Goal: Information Seeking & Learning: Learn about a topic

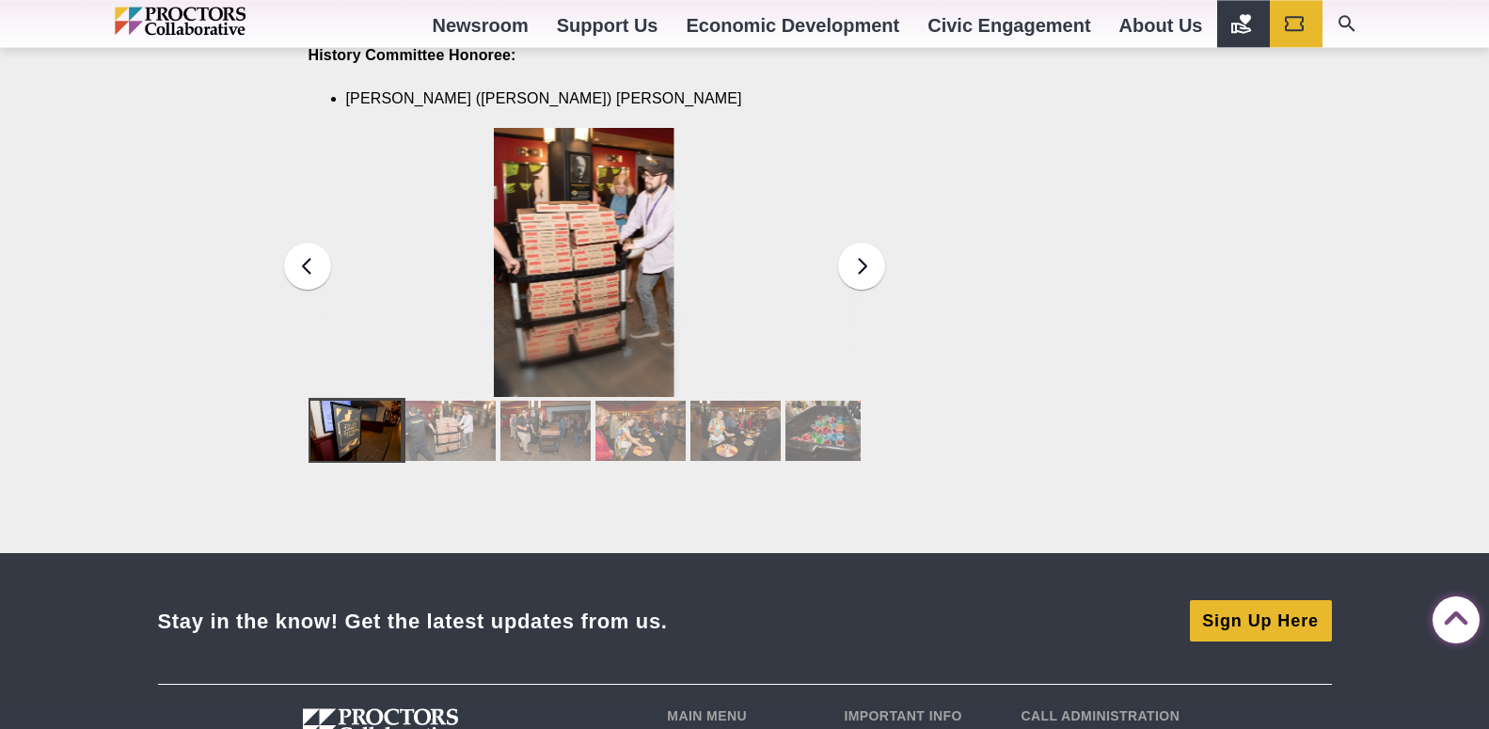
scroll to position [2590, 0]
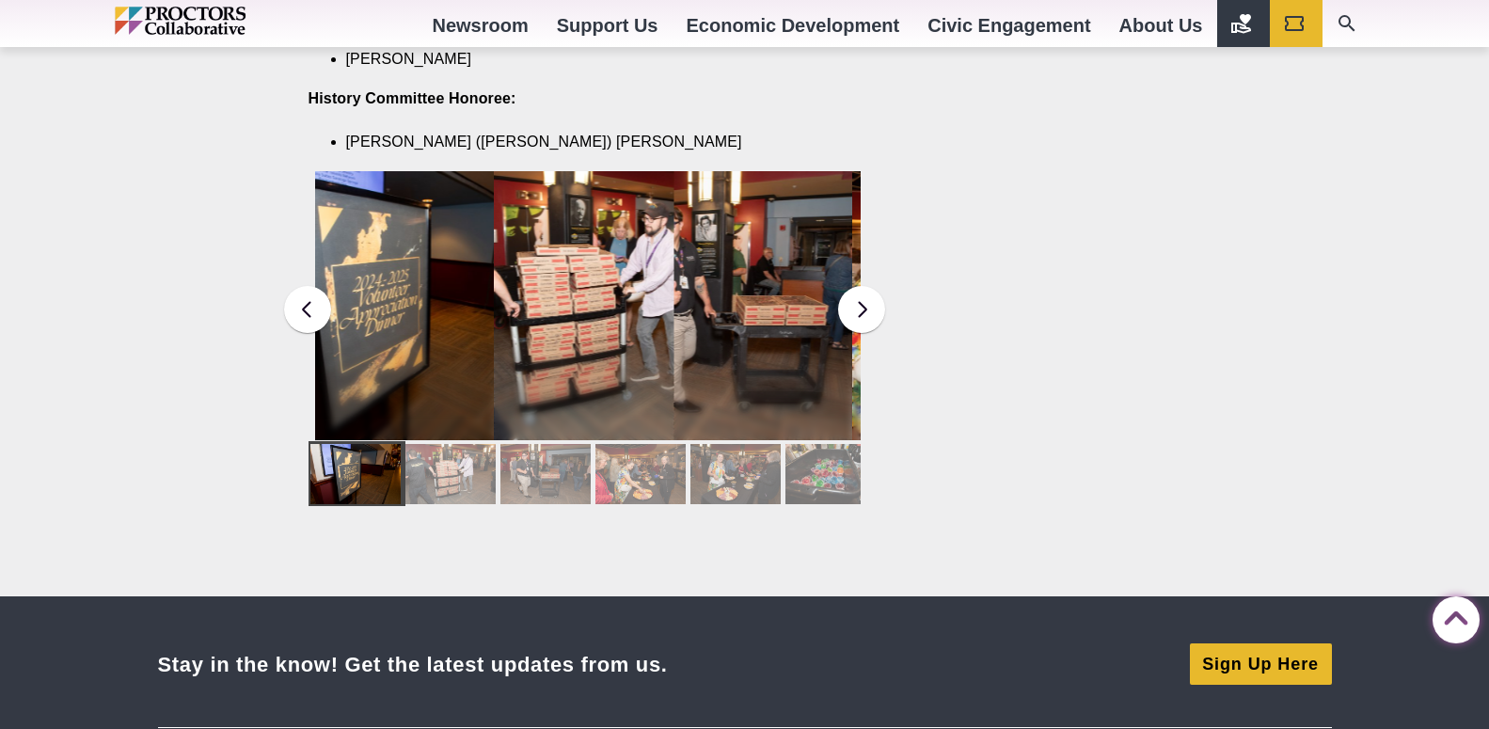
click at [365, 466] on div at bounding box center [355, 474] width 90 height 60
click at [367, 461] on div at bounding box center [355, 474] width 90 height 60
click at [431, 464] on div at bounding box center [450, 474] width 90 height 60
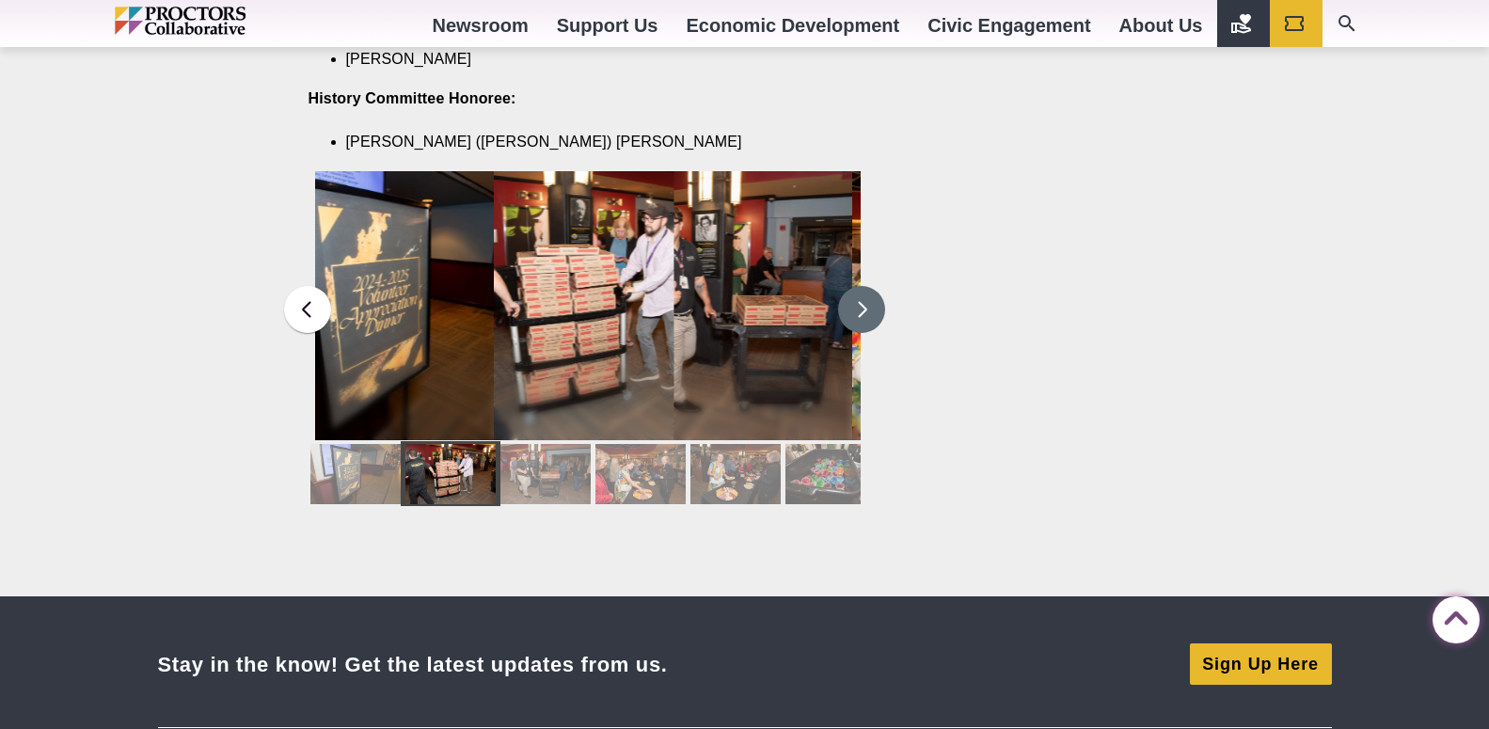
click at [860, 291] on button at bounding box center [861, 309] width 47 height 47
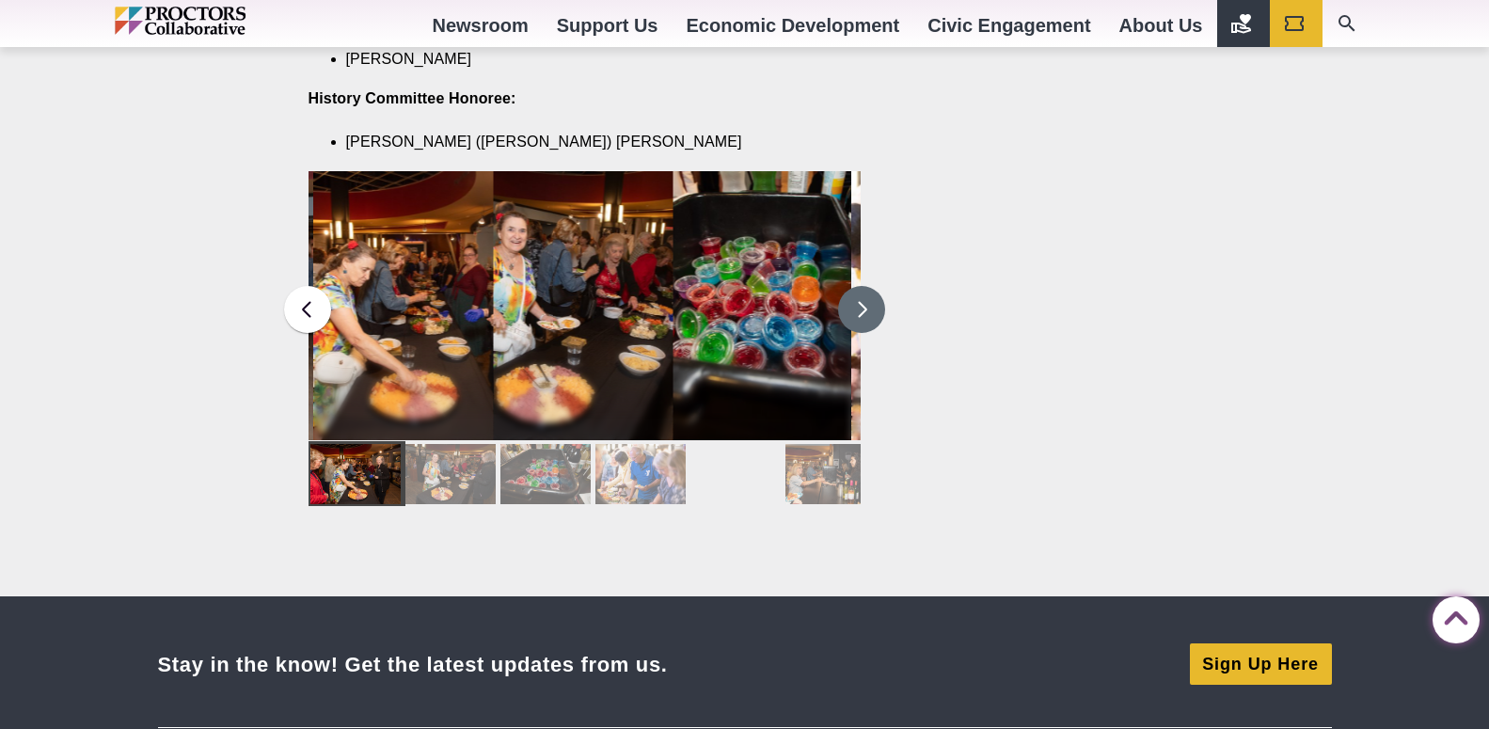
click at [860, 289] on button at bounding box center [861, 309] width 47 height 47
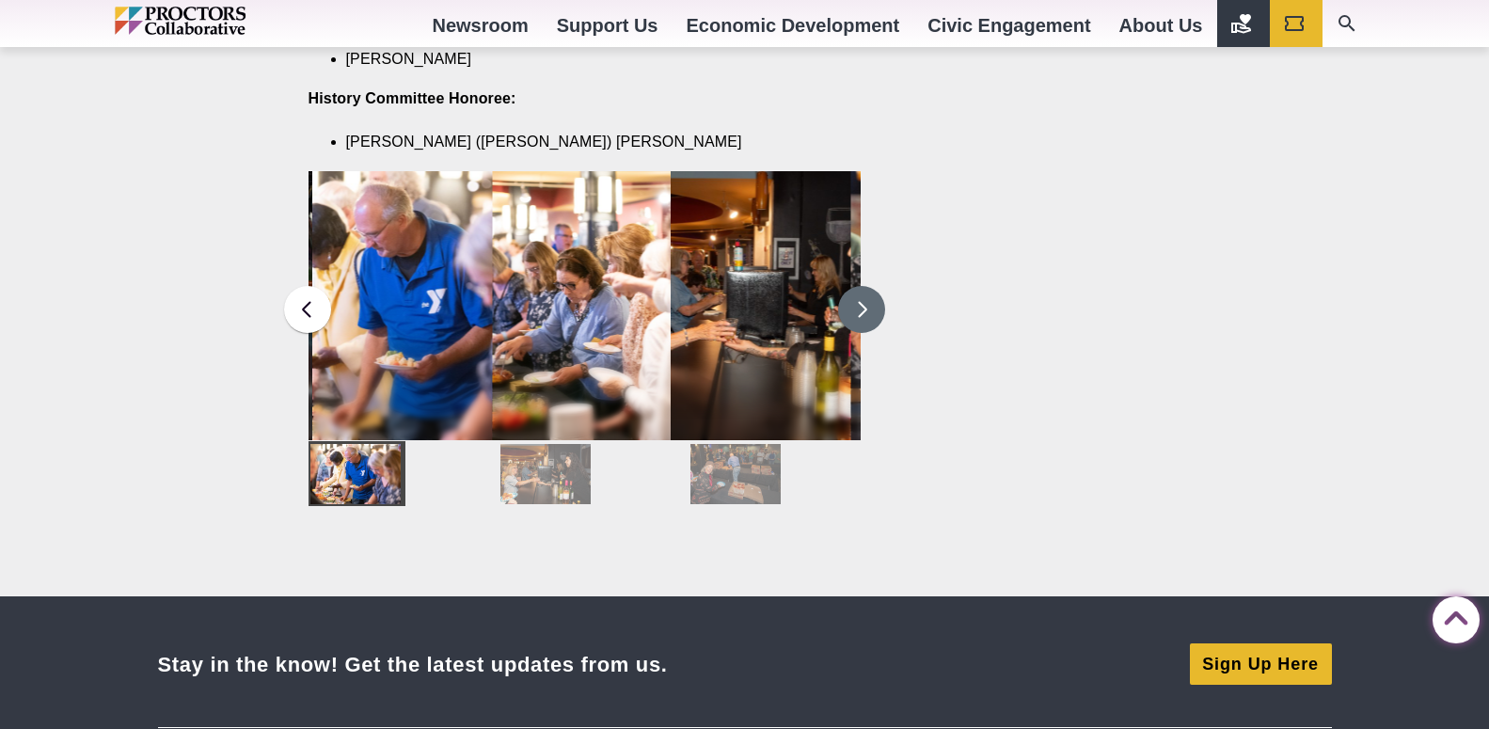
click at [860, 289] on button at bounding box center [861, 309] width 47 height 47
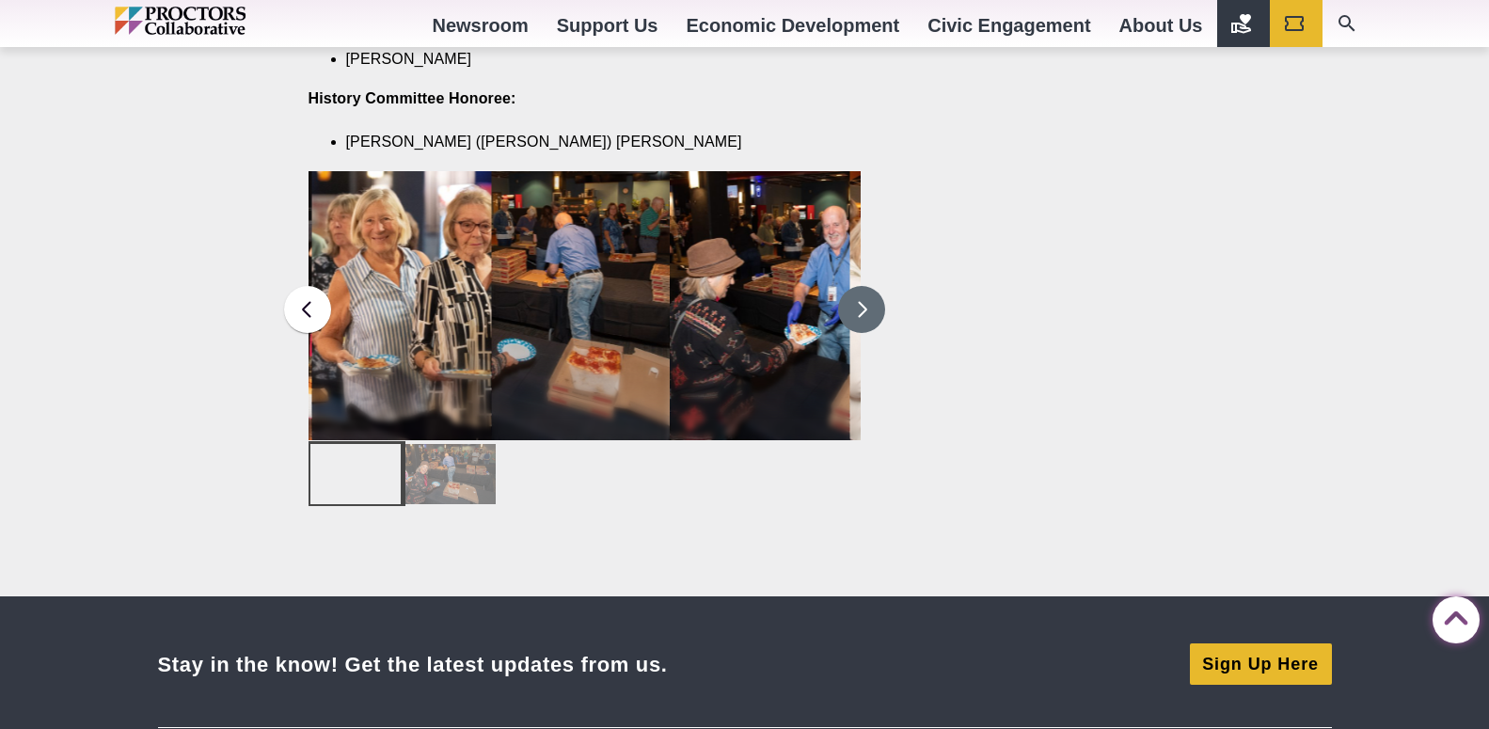
click at [859, 289] on button at bounding box center [861, 309] width 47 height 47
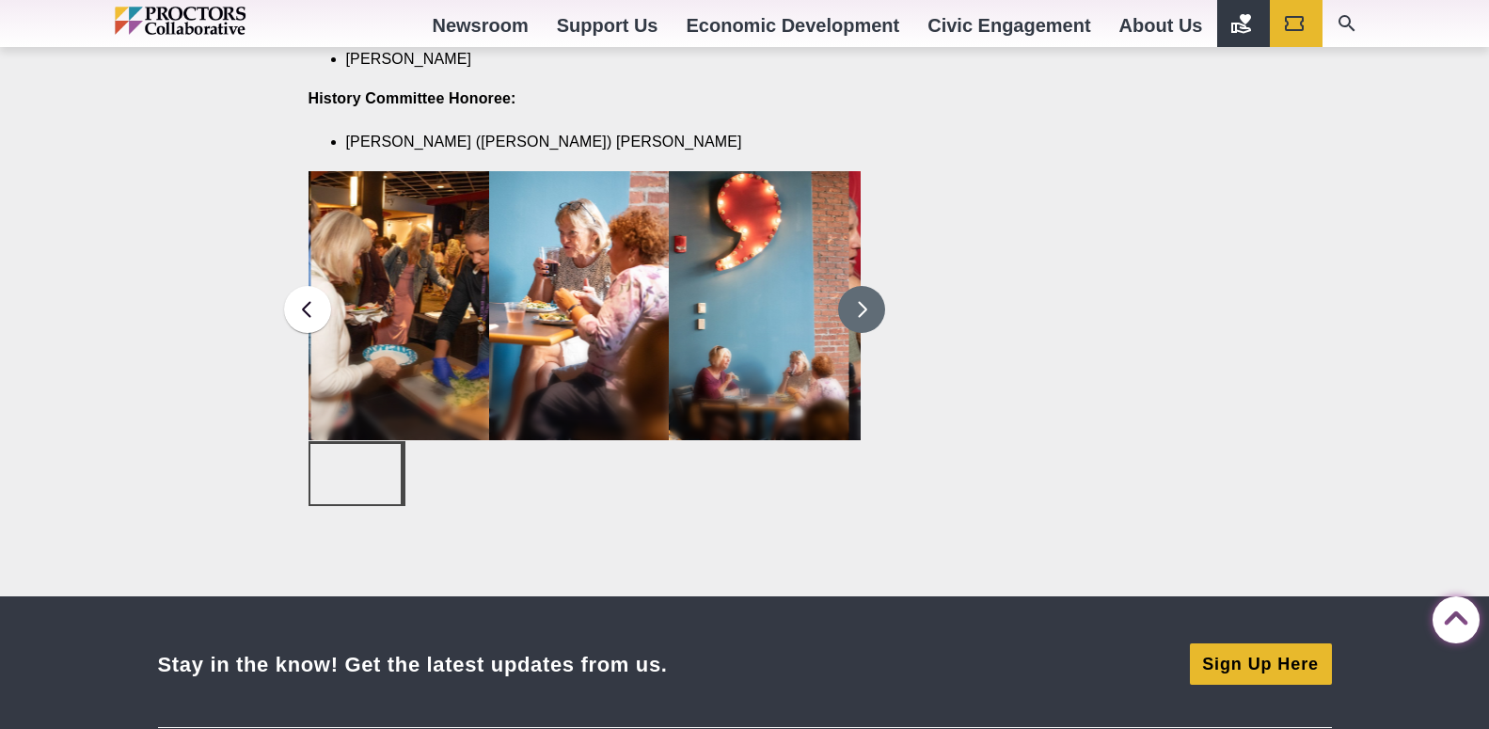
click at [859, 289] on button at bounding box center [861, 309] width 47 height 47
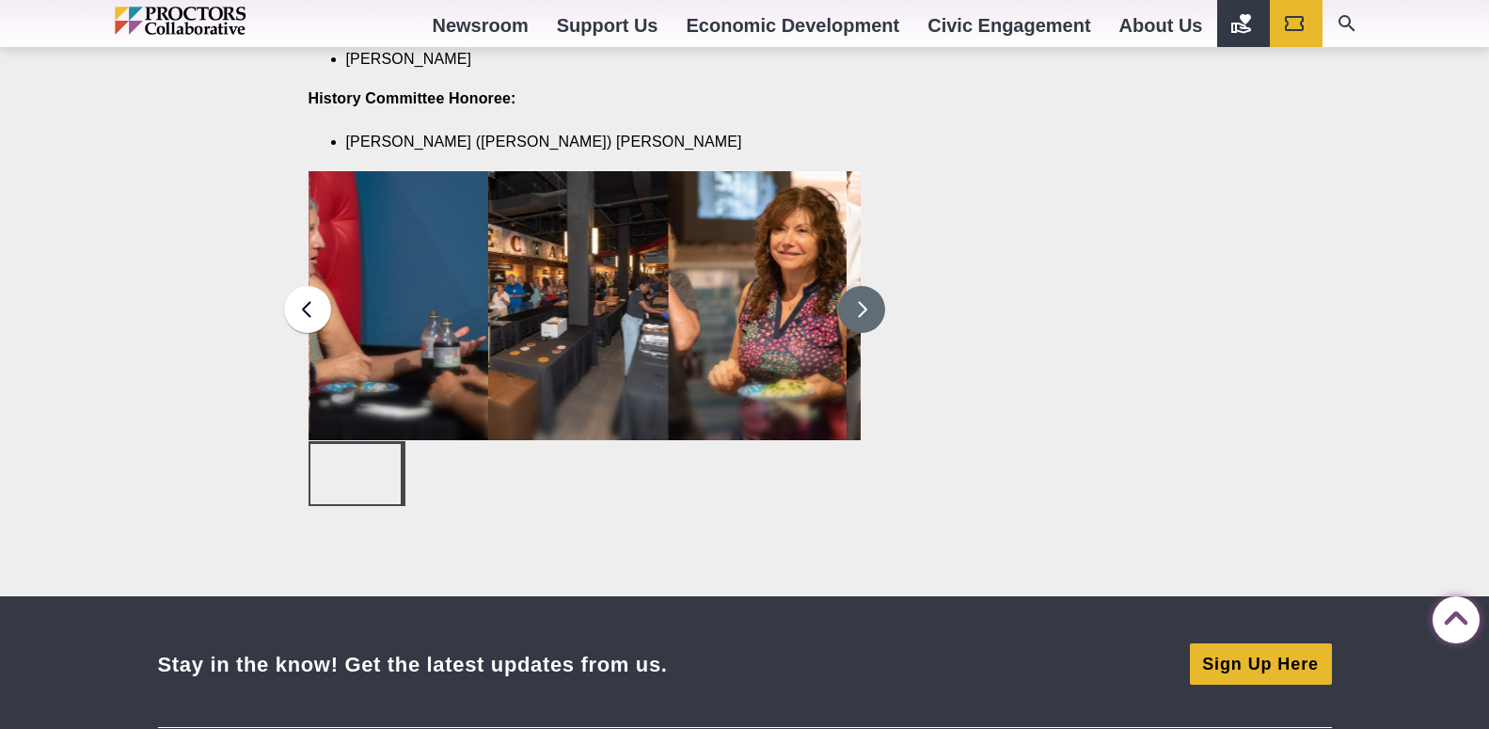
click at [859, 289] on button at bounding box center [861, 309] width 47 height 47
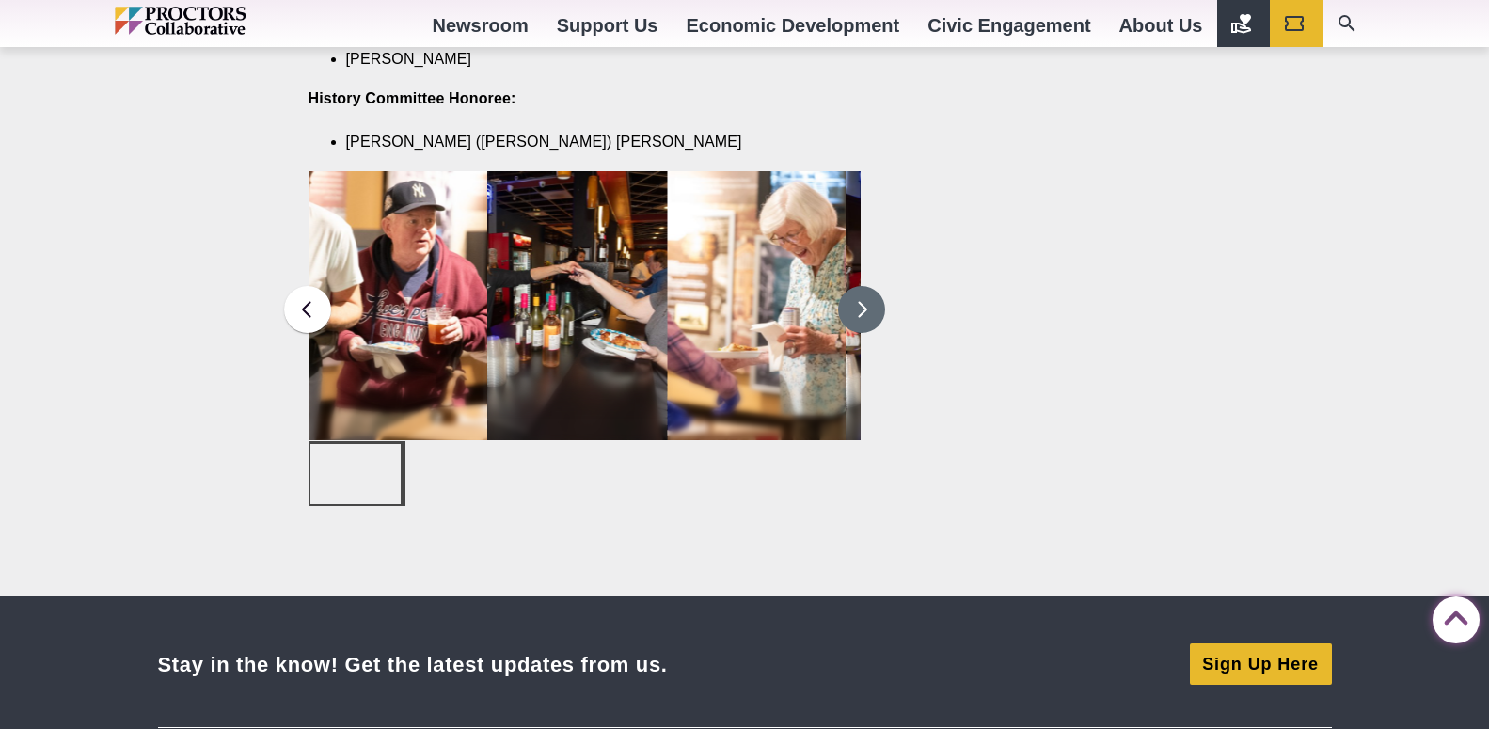
click at [859, 289] on button at bounding box center [861, 309] width 47 height 47
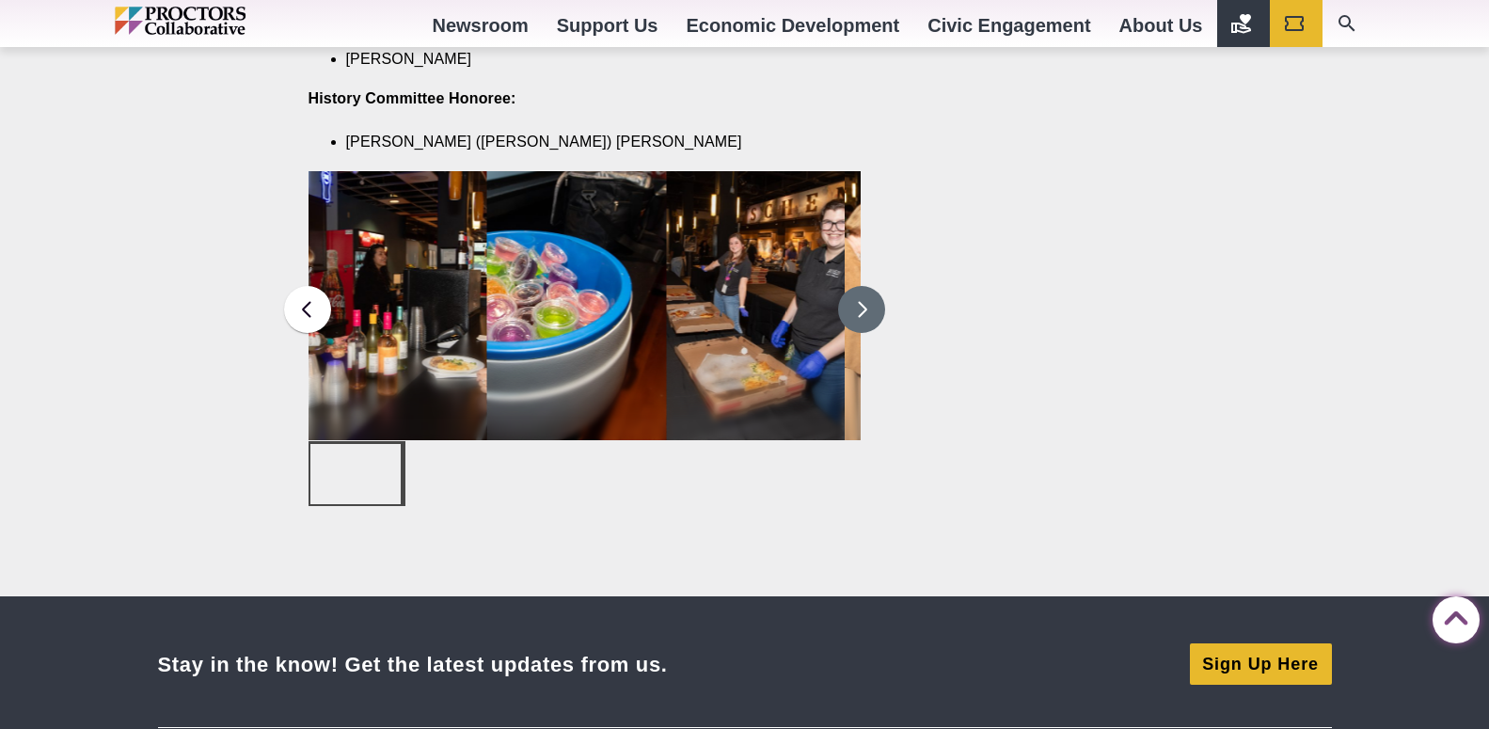
click at [859, 289] on button at bounding box center [861, 309] width 47 height 47
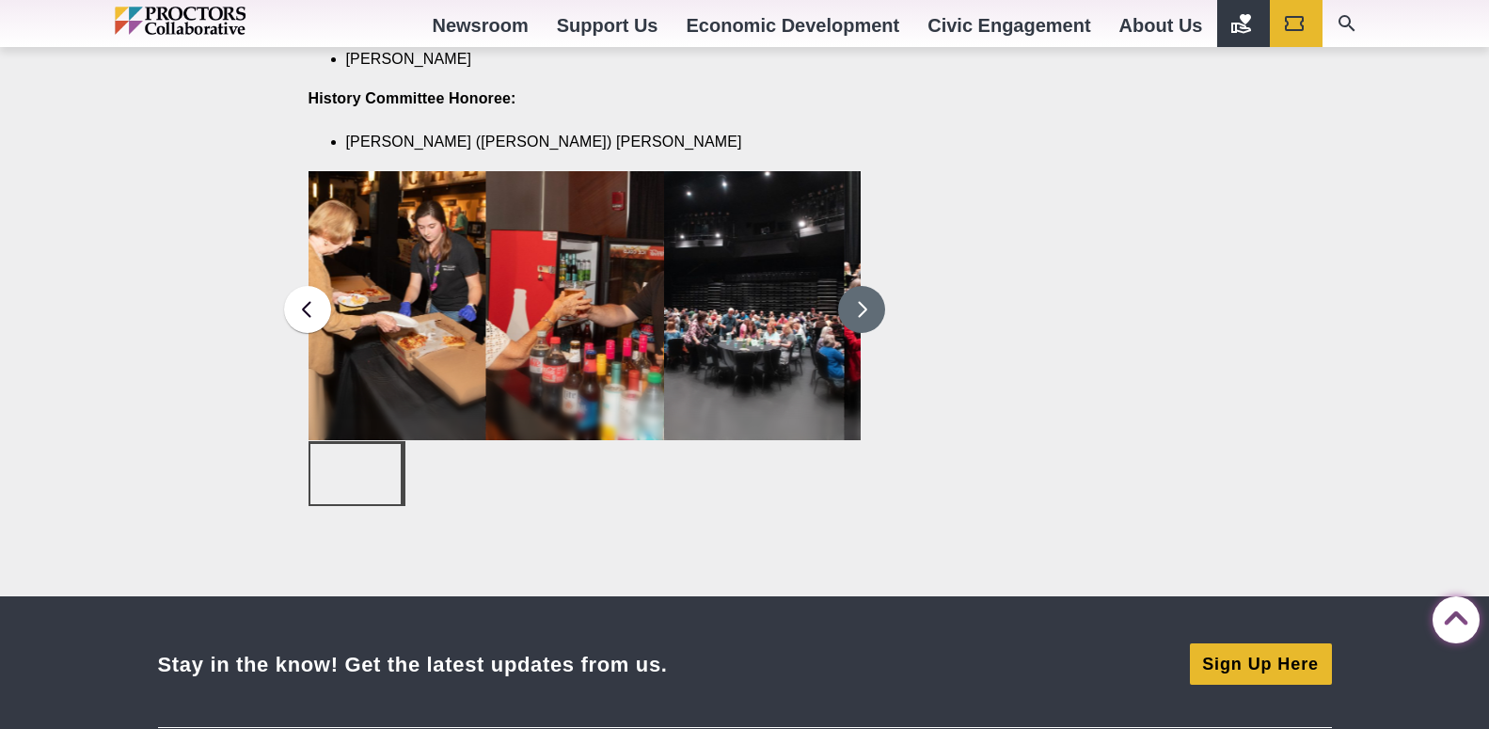
click at [859, 289] on button at bounding box center [861, 309] width 47 height 47
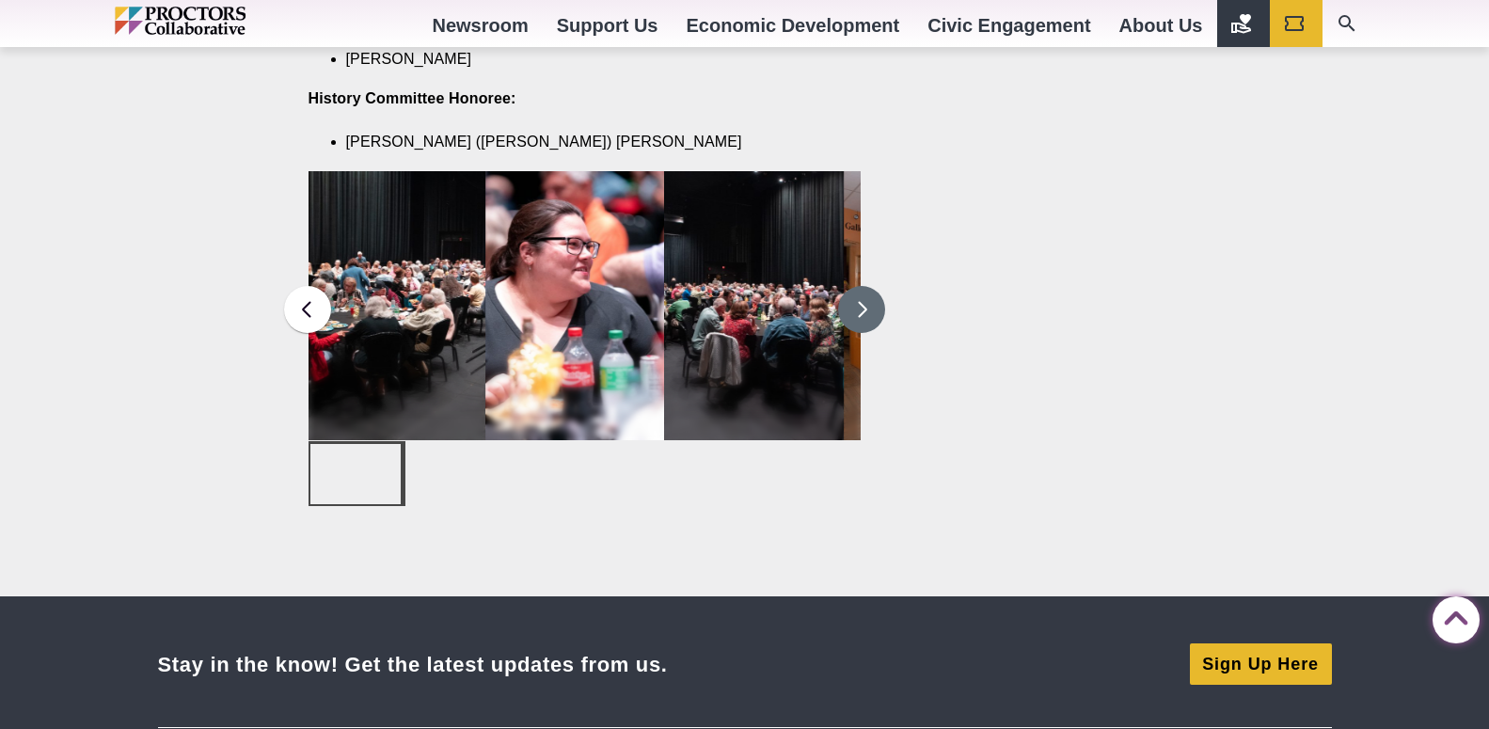
click at [859, 290] on button at bounding box center [861, 309] width 47 height 47
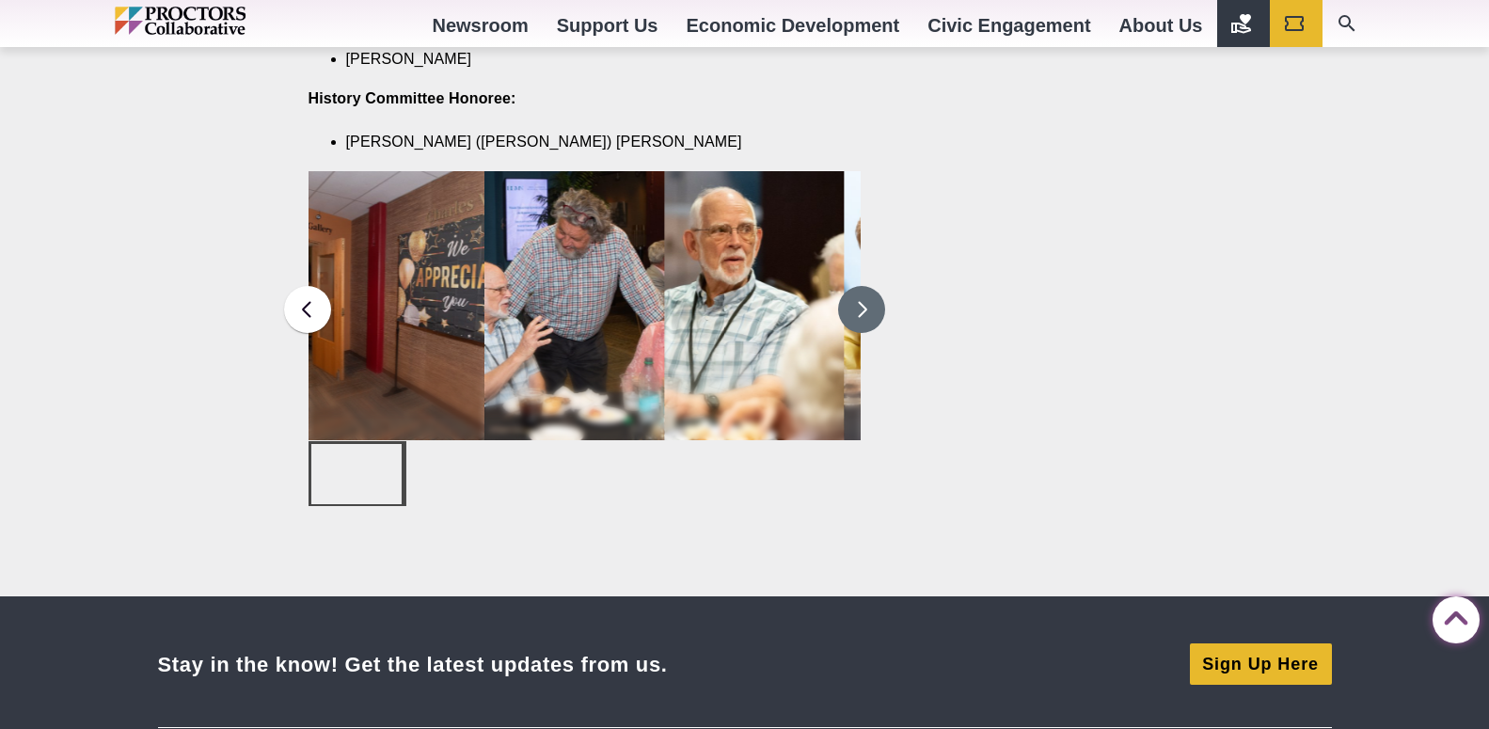
click at [859, 290] on button at bounding box center [861, 309] width 47 height 47
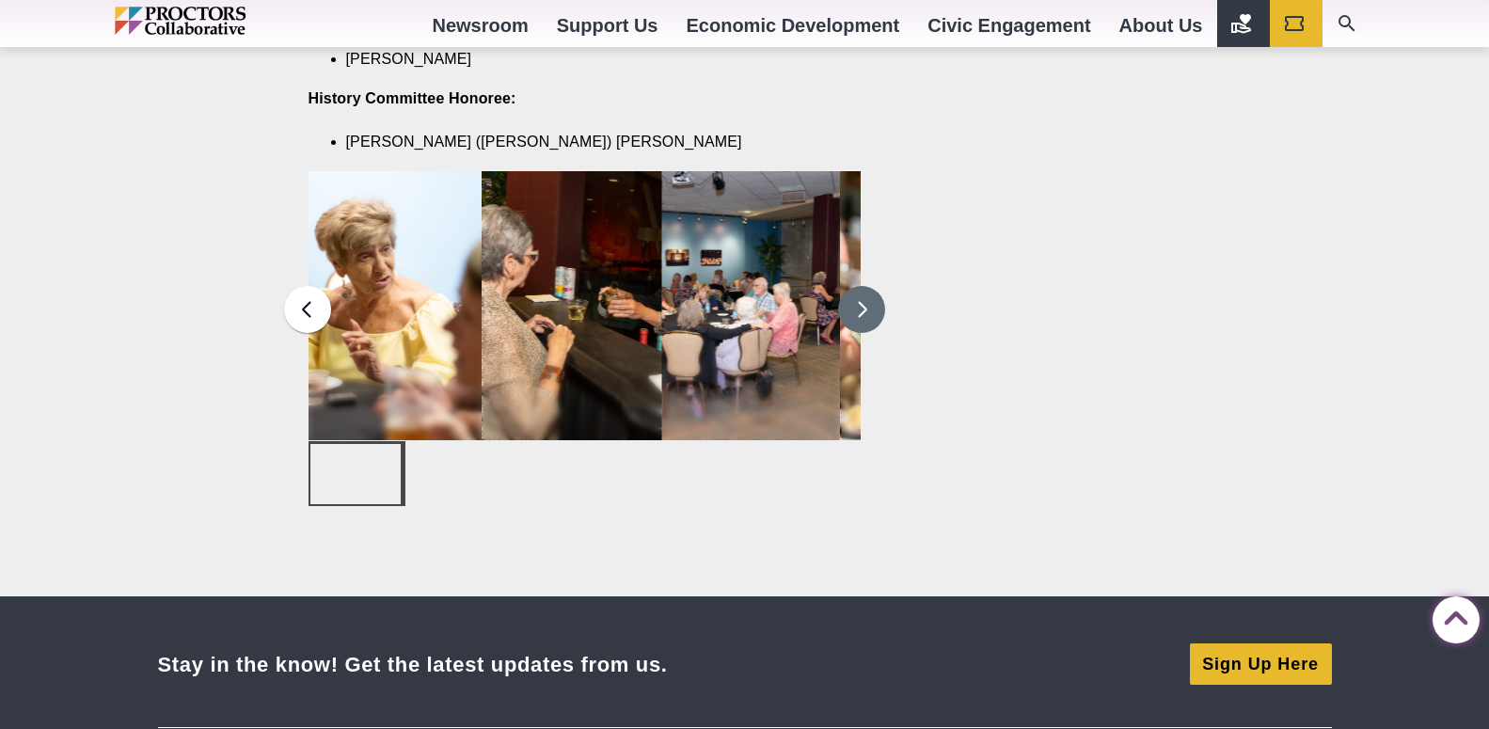
click at [859, 290] on button at bounding box center [861, 309] width 47 height 47
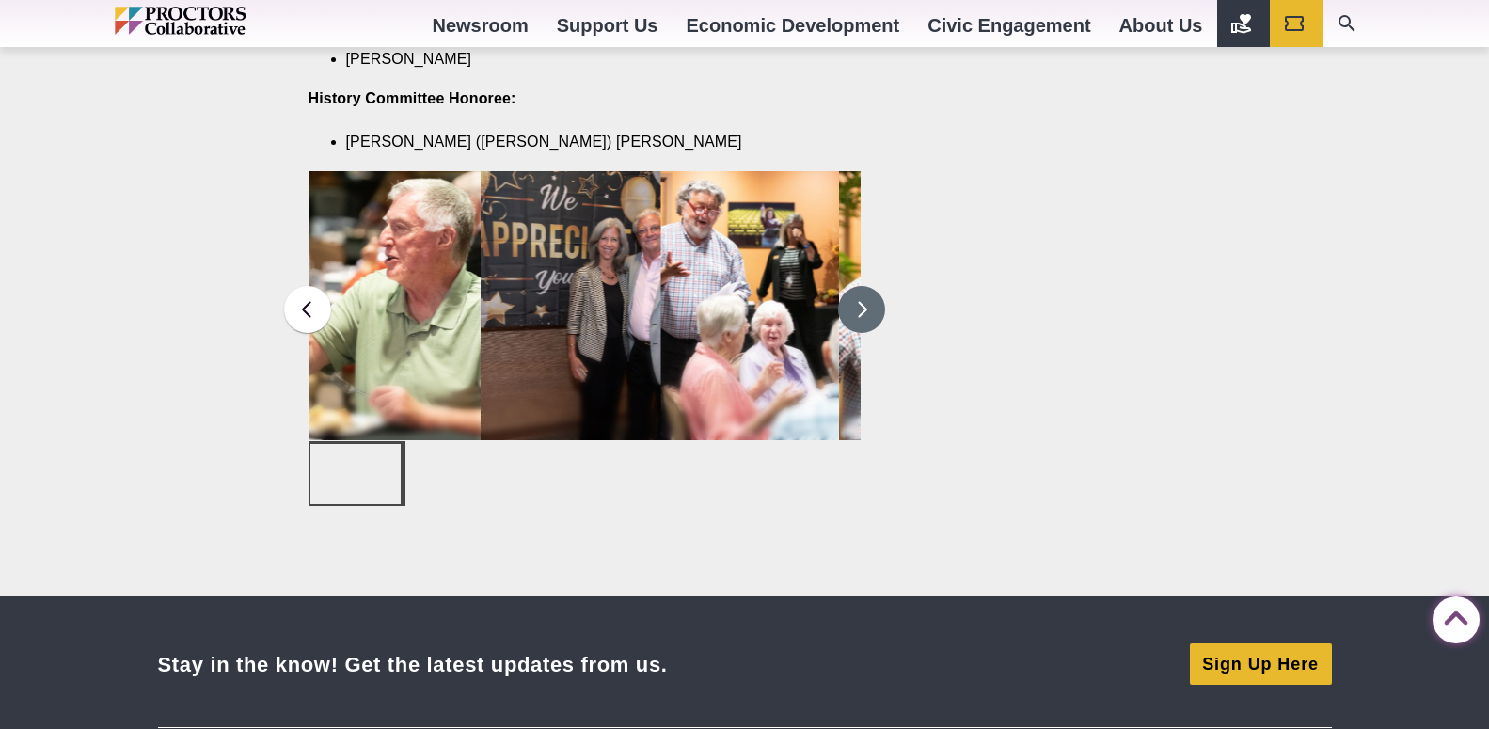
click at [859, 290] on button at bounding box center [861, 309] width 47 height 47
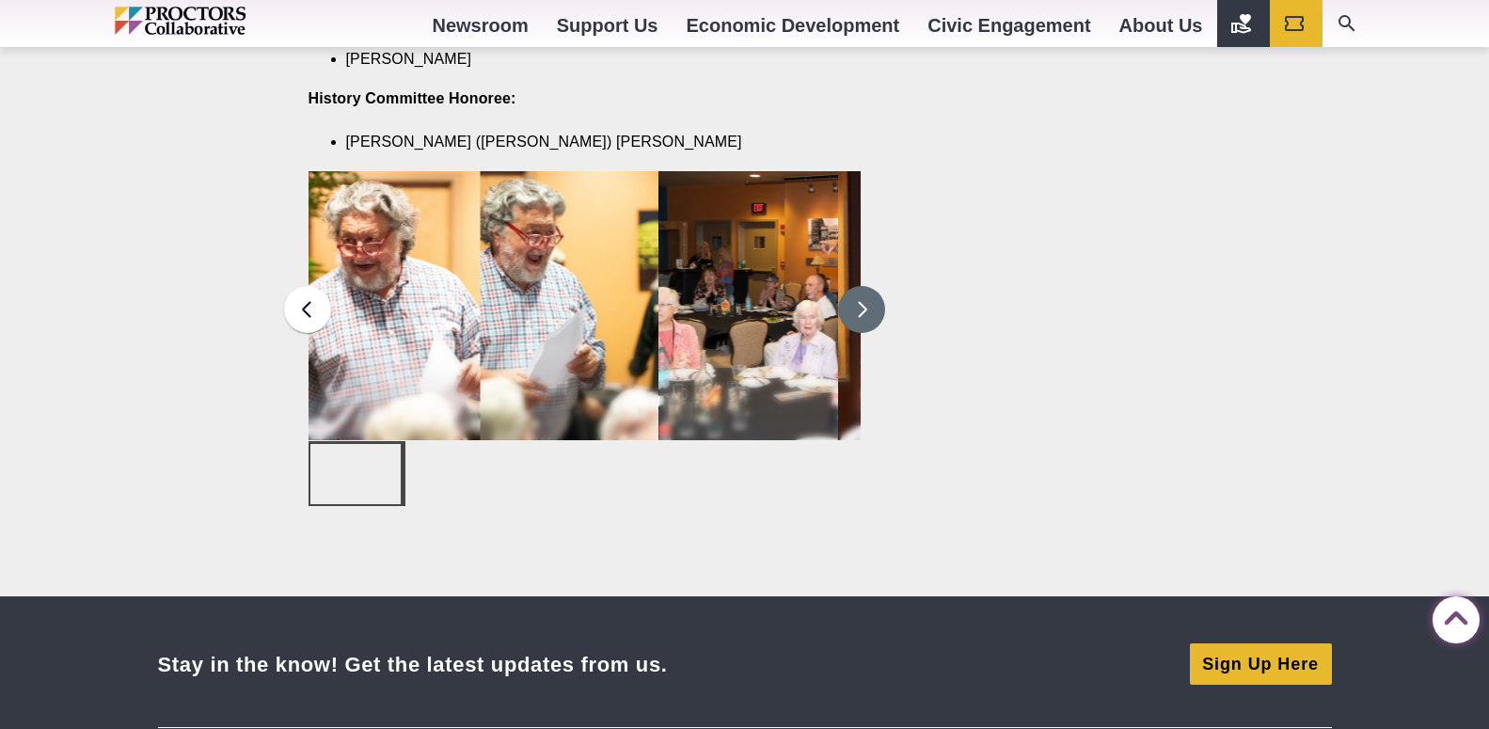
click at [859, 290] on button at bounding box center [861, 309] width 47 height 47
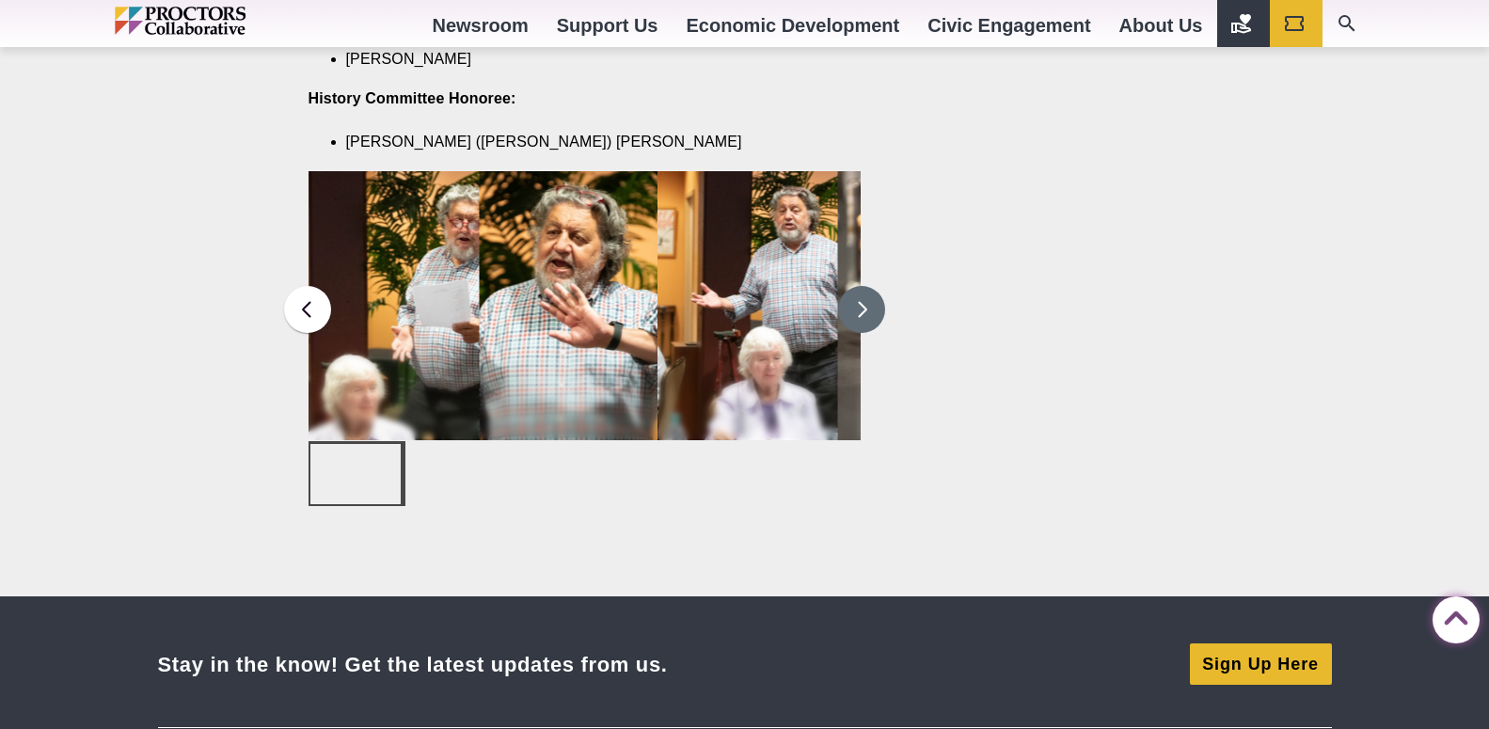
click at [859, 290] on button at bounding box center [861, 309] width 47 height 47
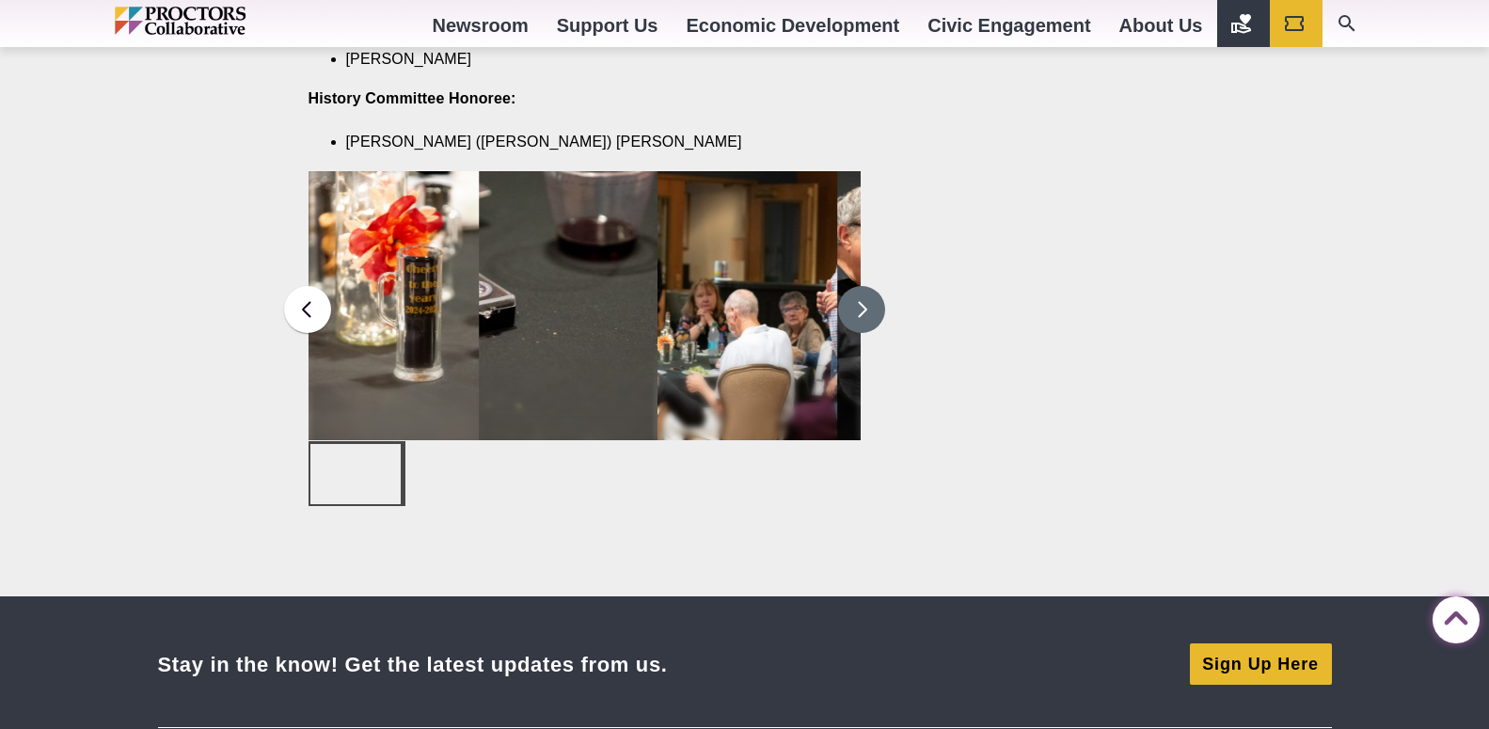
click at [859, 290] on button at bounding box center [861, 309] width 47 height 47
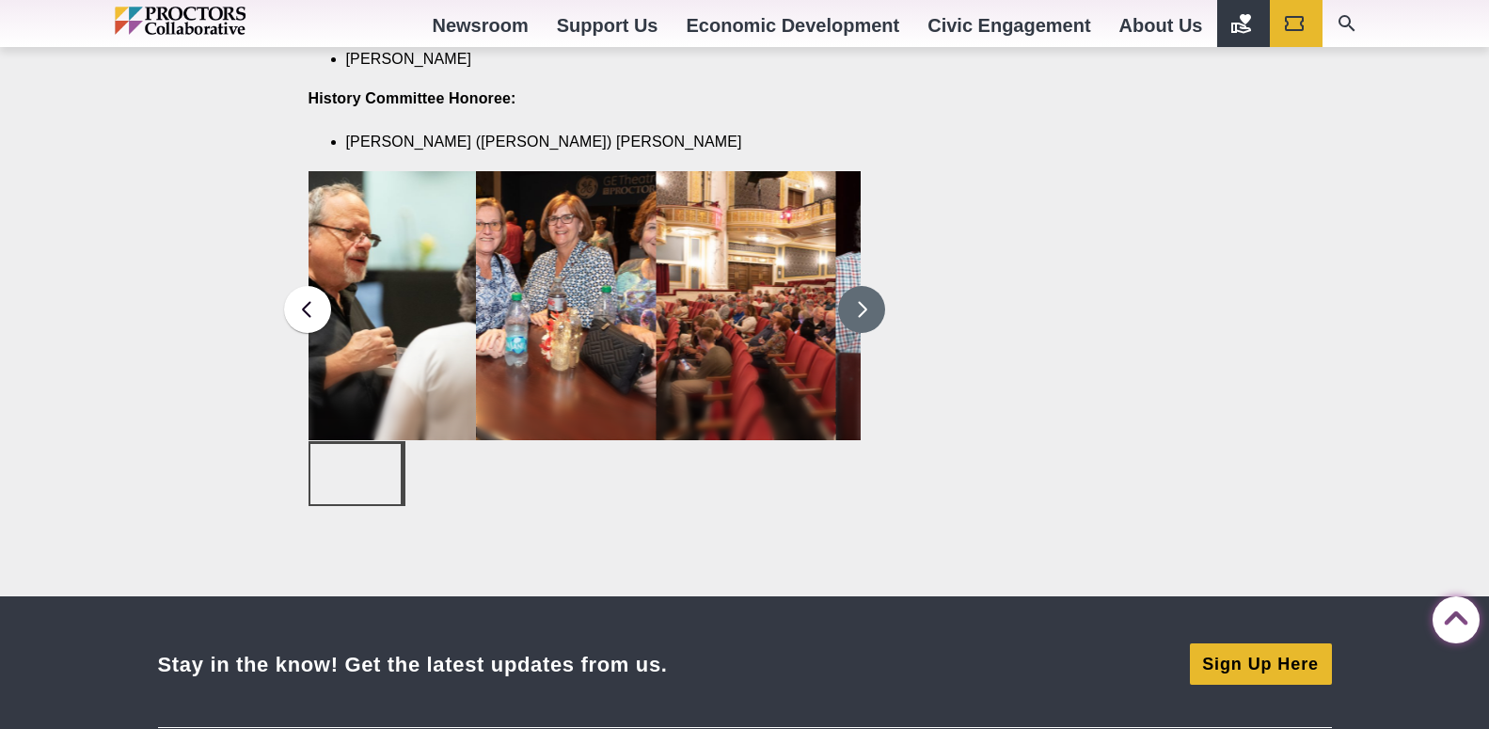
click at [859, 290] on button at bounding box center [861, 309] width 47 height 47
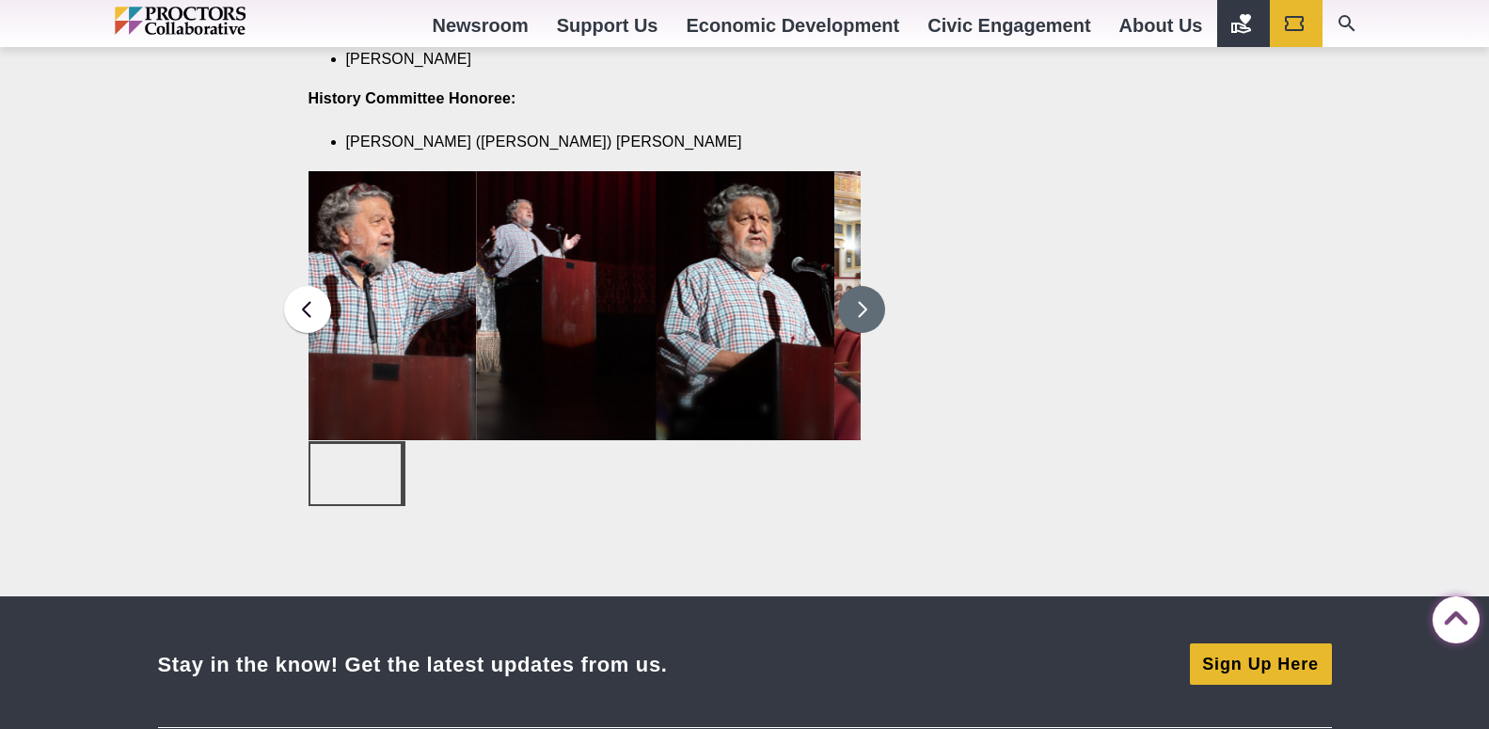
click at [859, 290] on button at bounding box center [861, 309] width 47 height 47
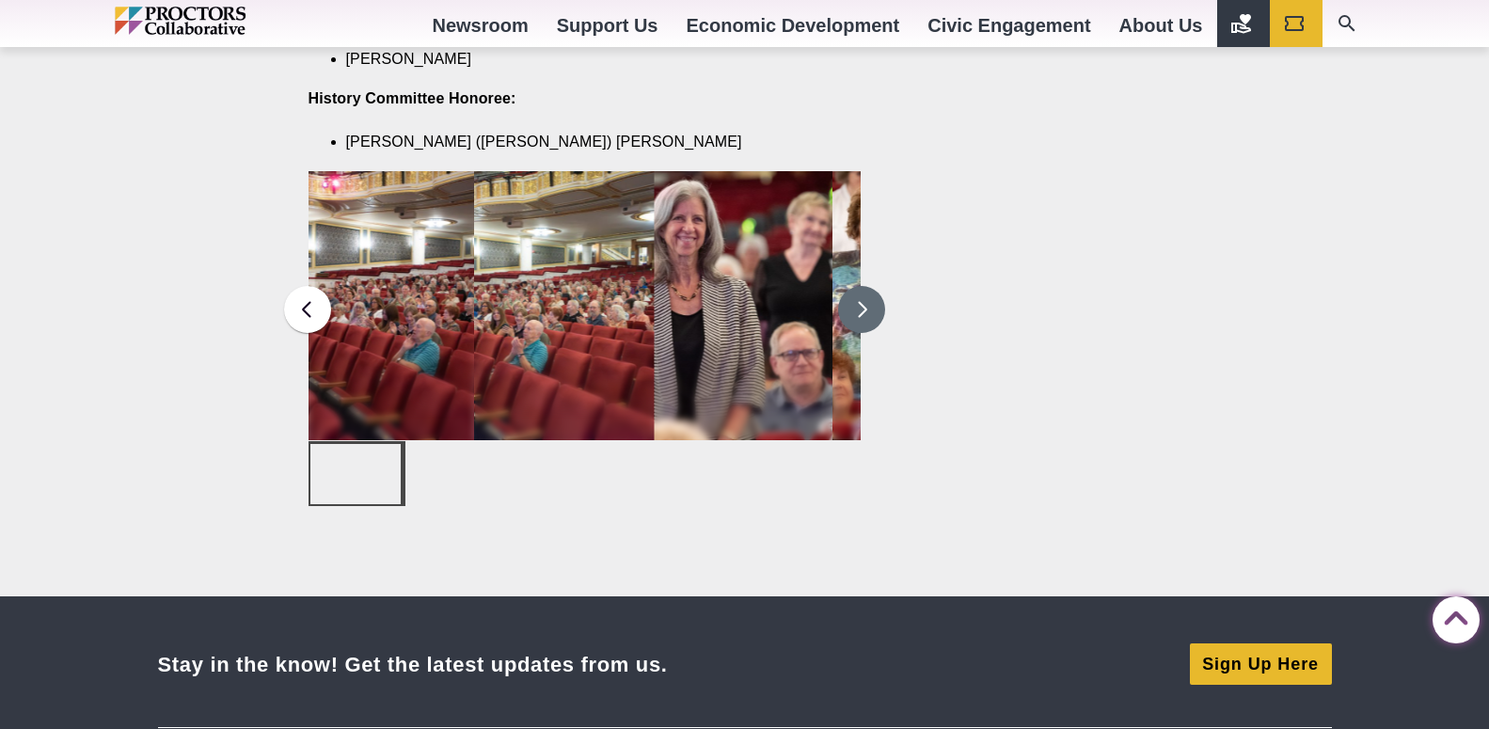
click at [859, 290] on button at bounding box center [861, 309] width 47 height 47
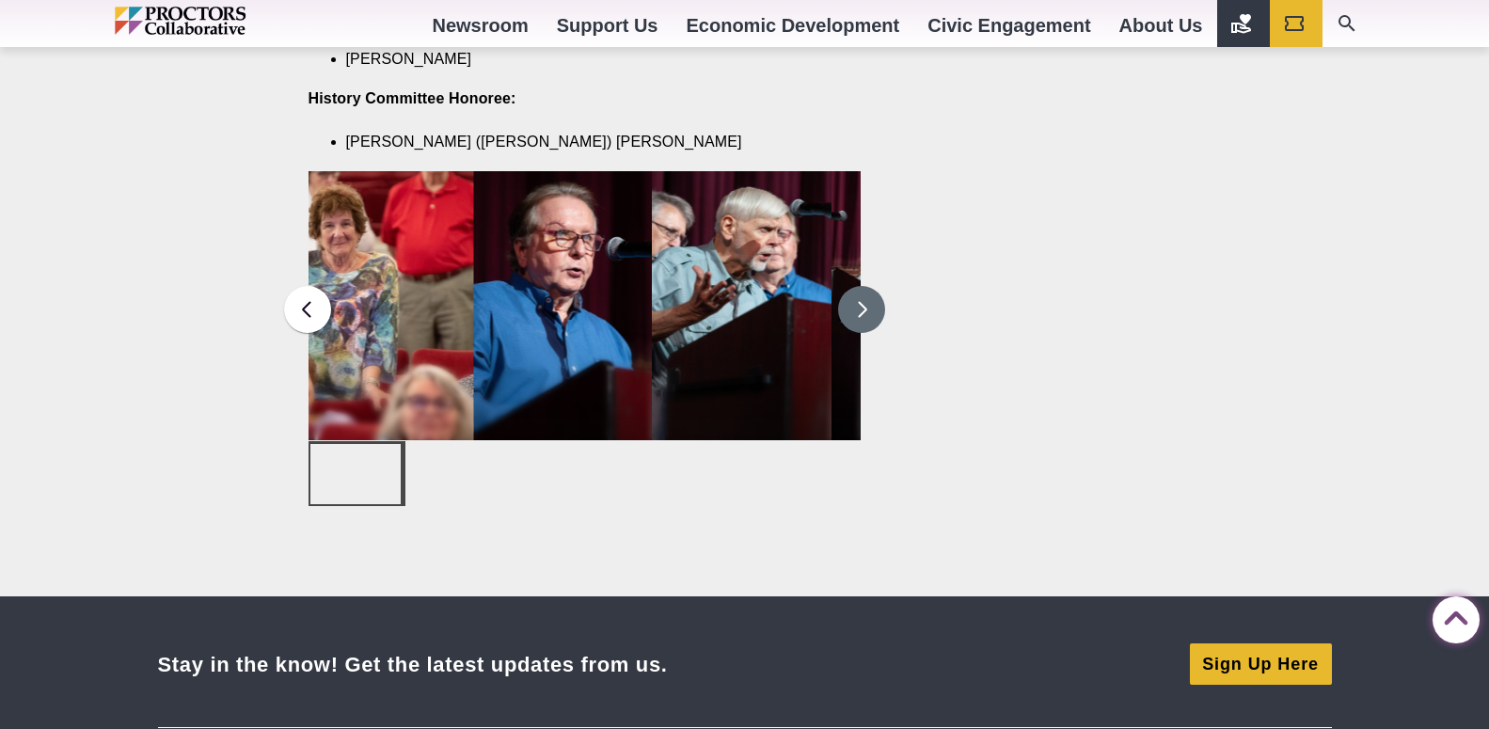
click at [859, 290] on button at bounding box center [861, 309] width 47 height 47
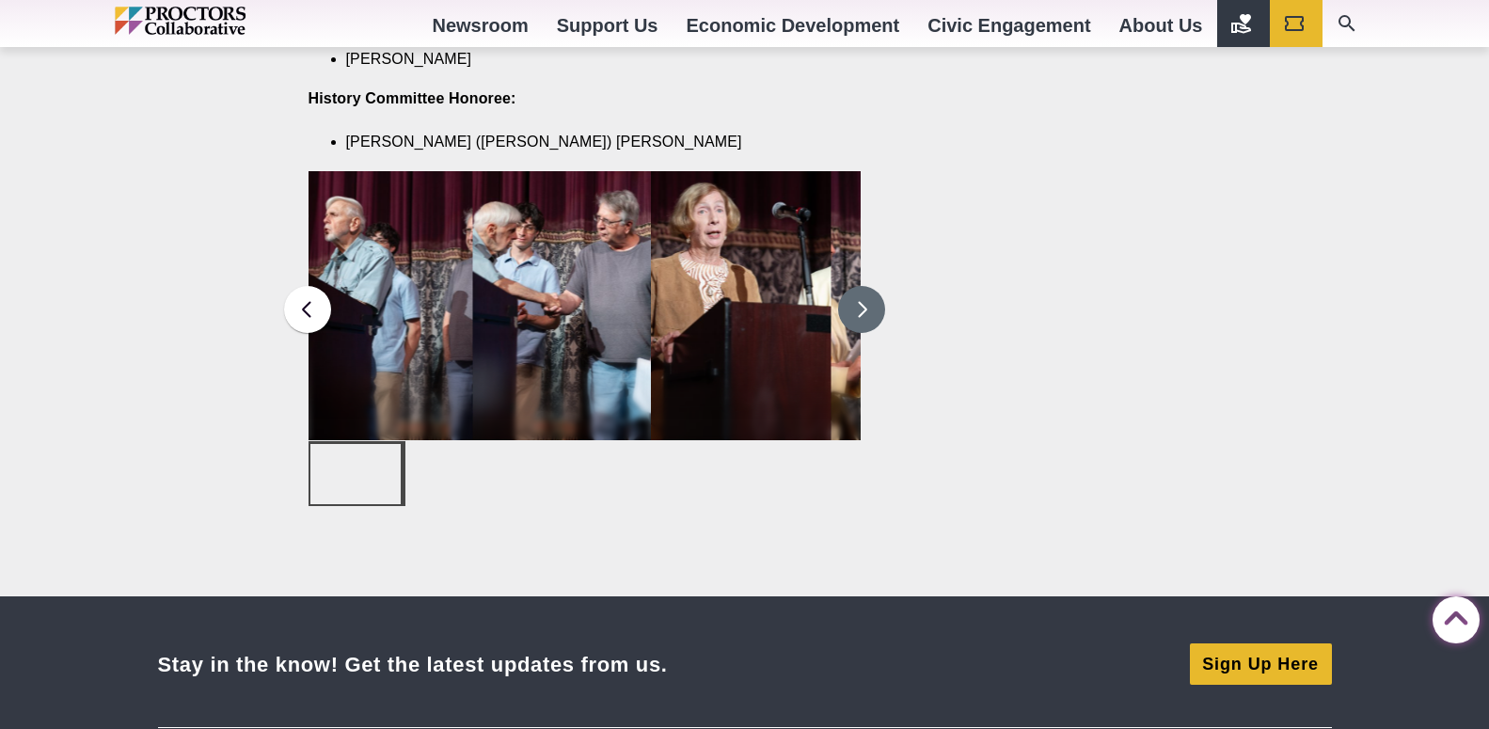
click at [859, 290] on button at bounding box center [861, 309] width 47 height 47
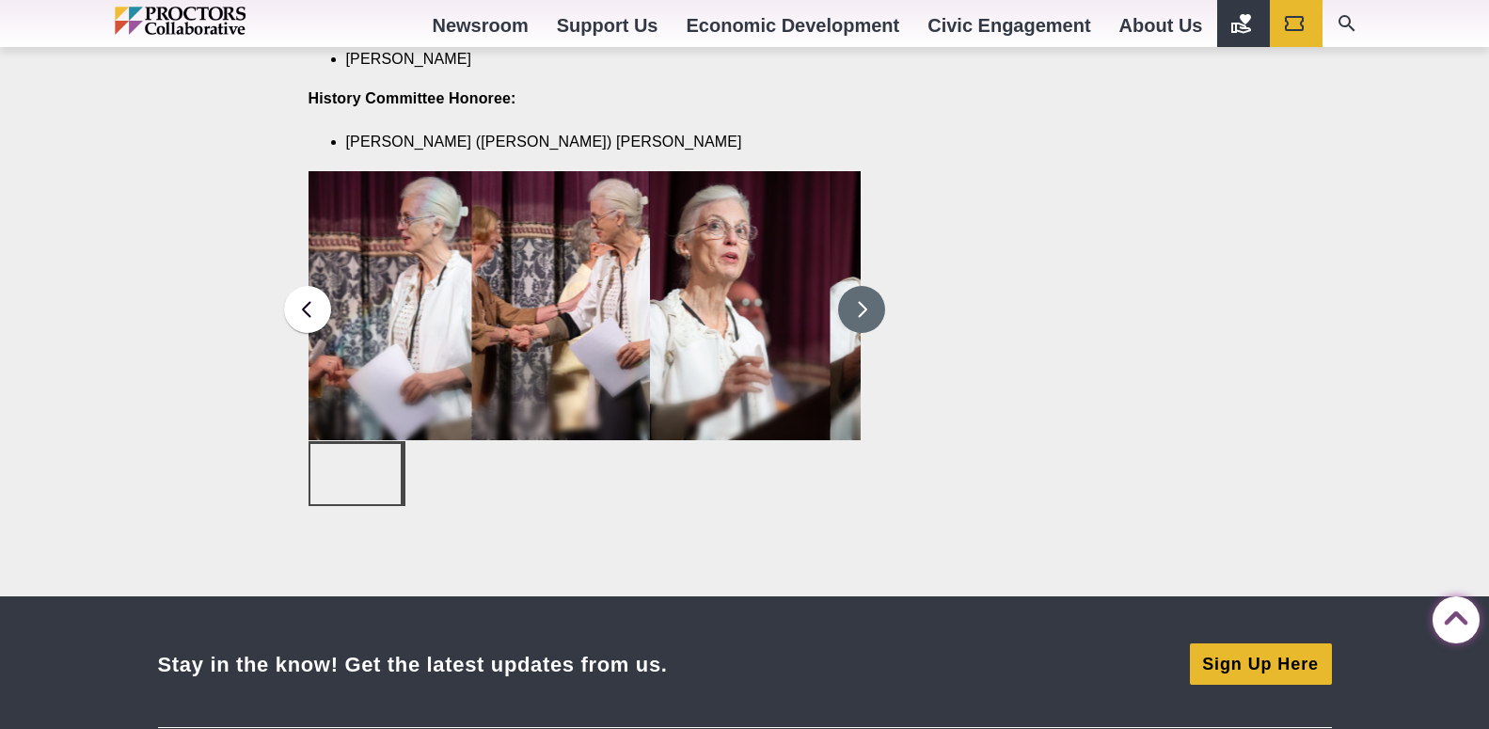
click at [859, 290] on button at bounding box center [861, 309] width 47 height 47
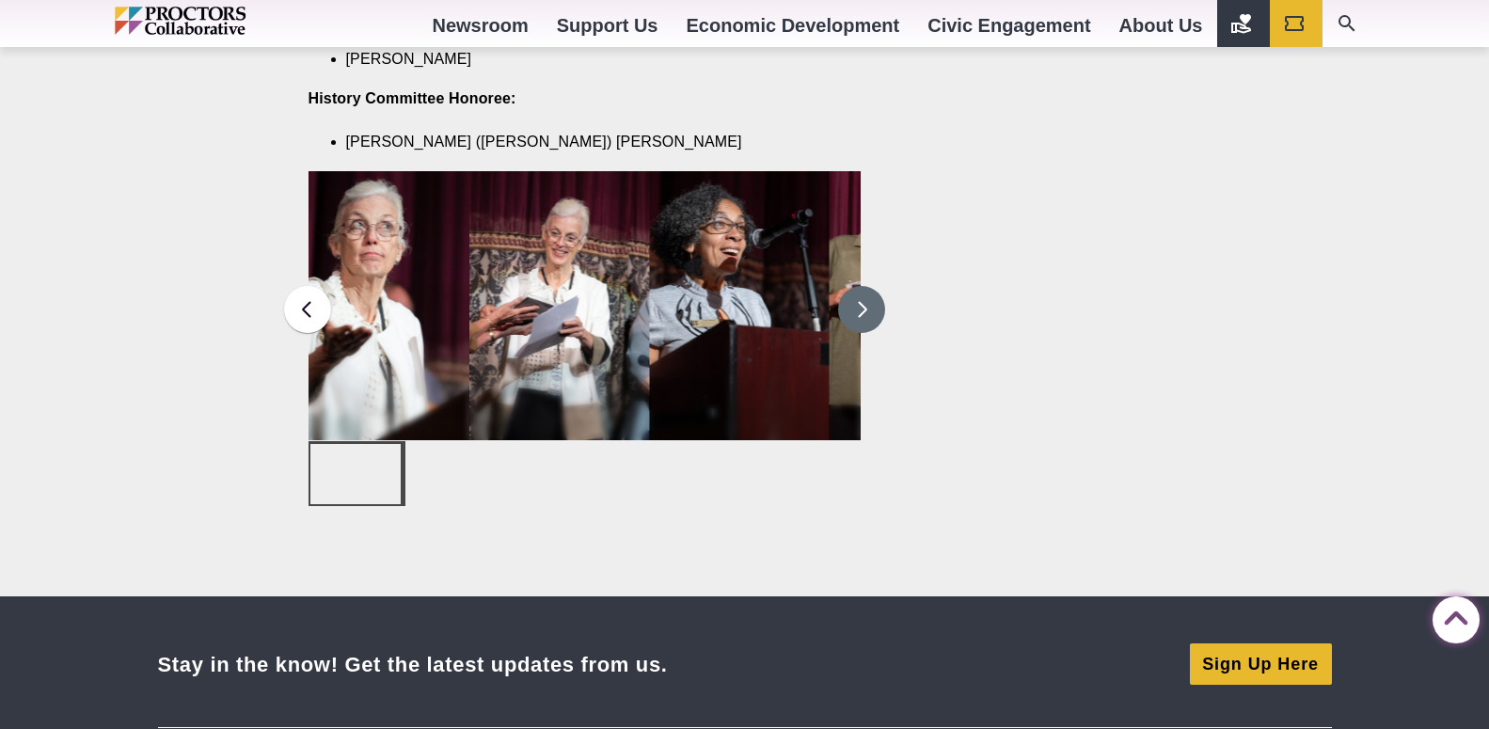
click at [859, 290] on button at bounding box center [861, 309] width 47 height 47
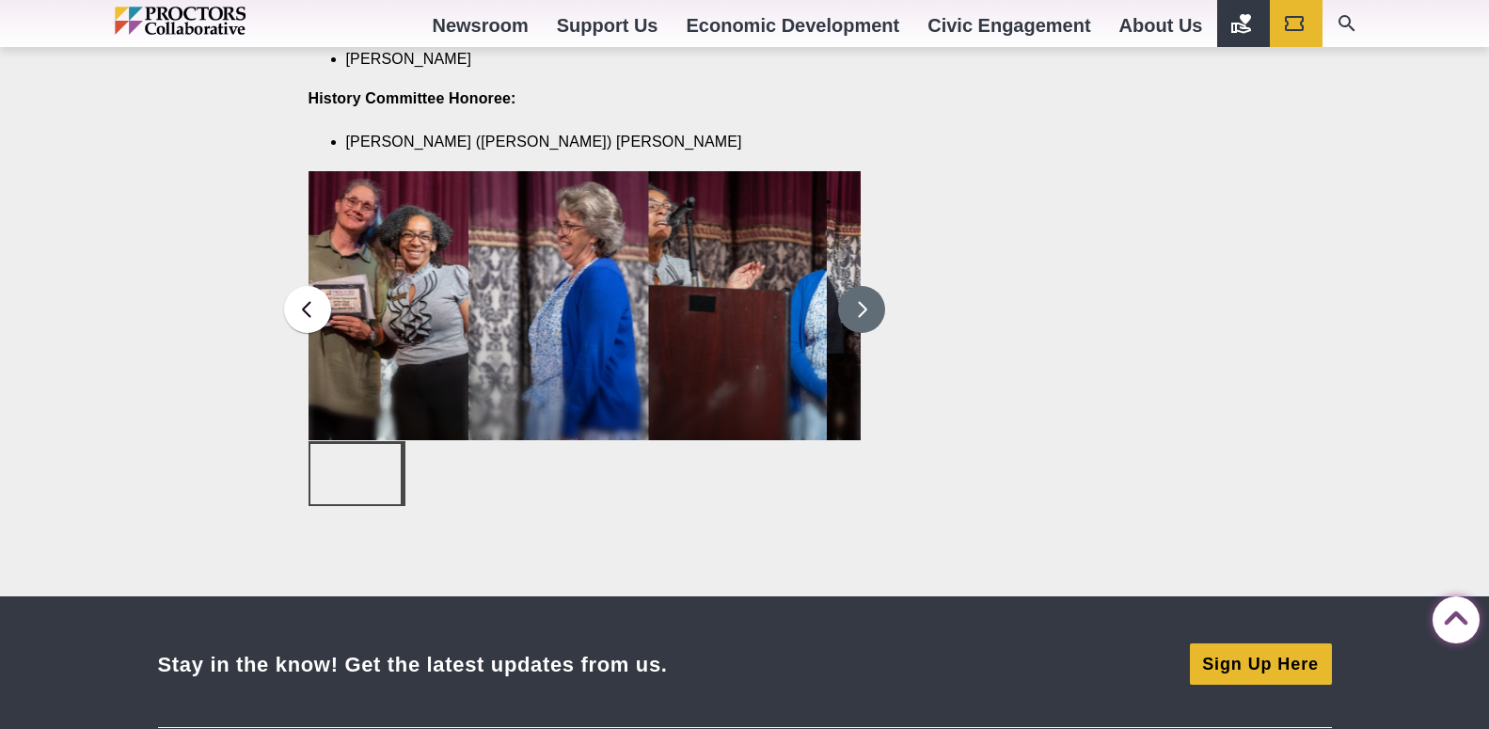
click at [859, 290] on button at bounding box center [861, 309] width 47 height 47
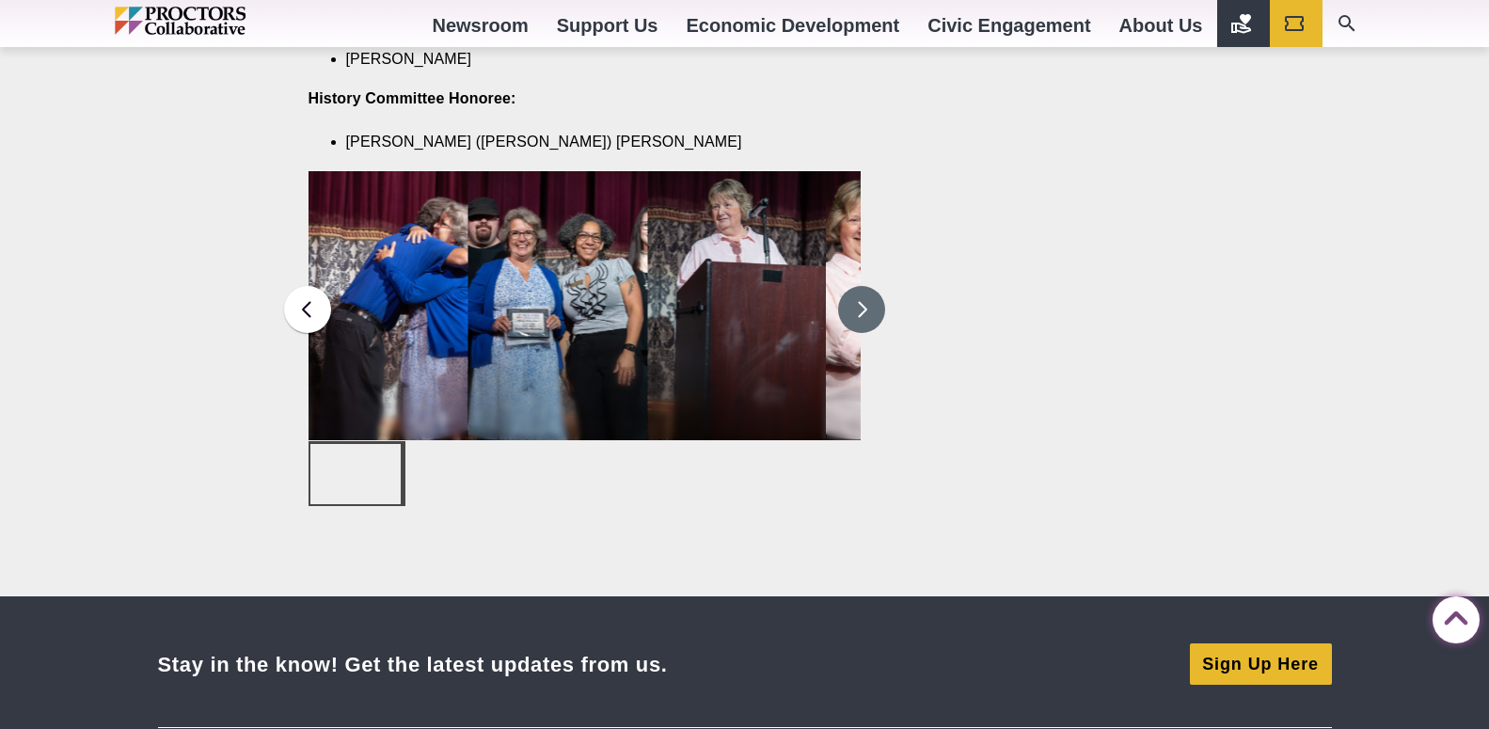
click at [859, 290] on button at bounding box center [861, 309] width 47 height 47
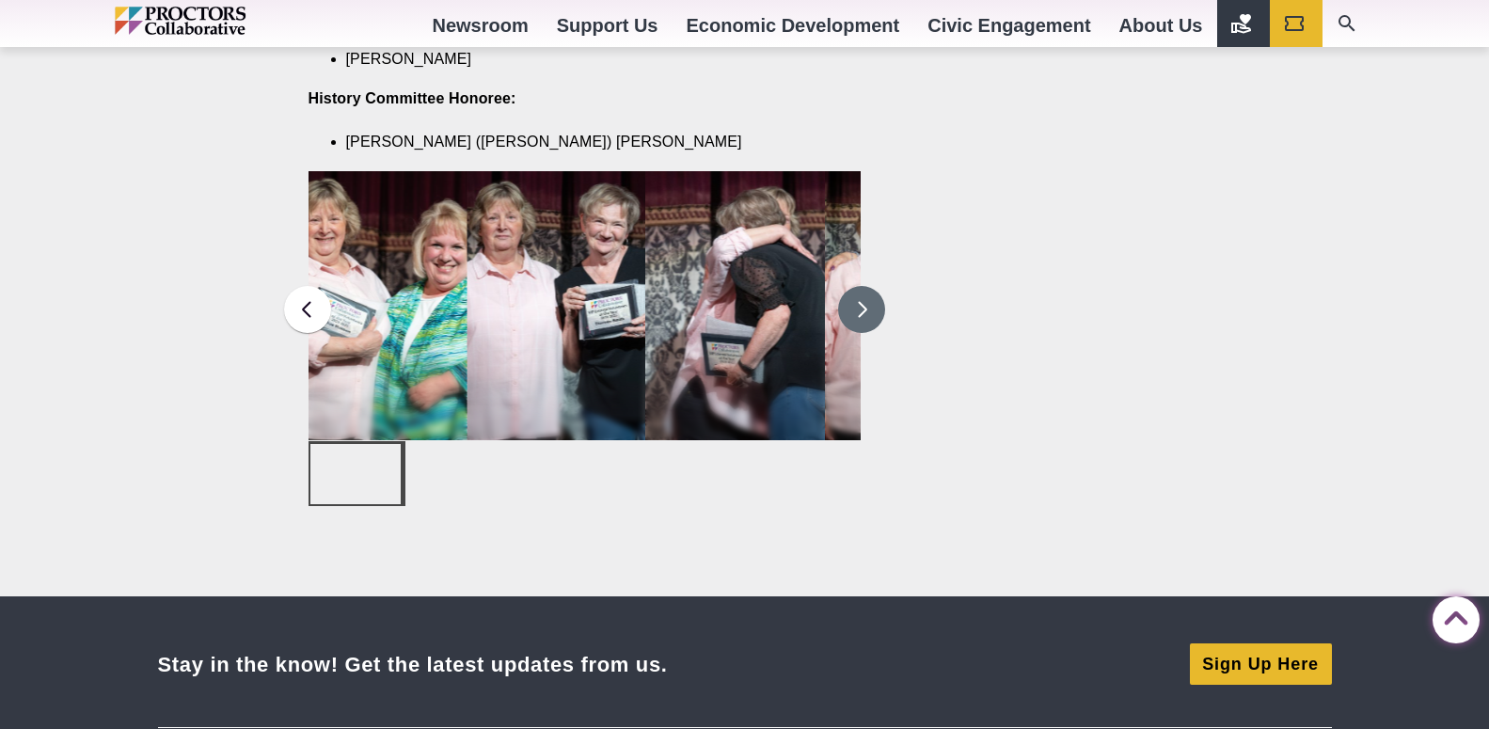
click at [860, 289] on button at bounding box center [861, 309] width 47 height 47
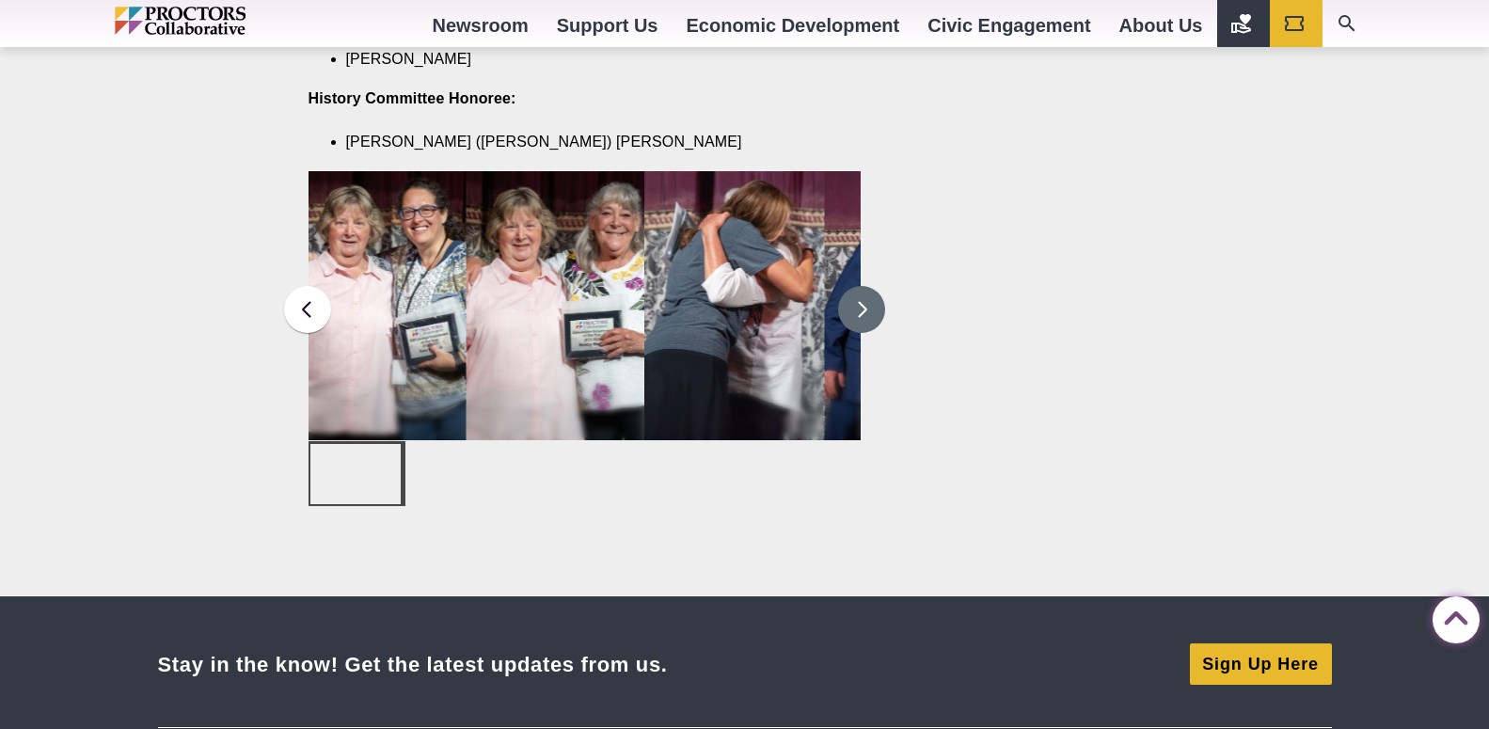
click at [861, 286] on button at bounding box center [861, 309] width 47 height 47
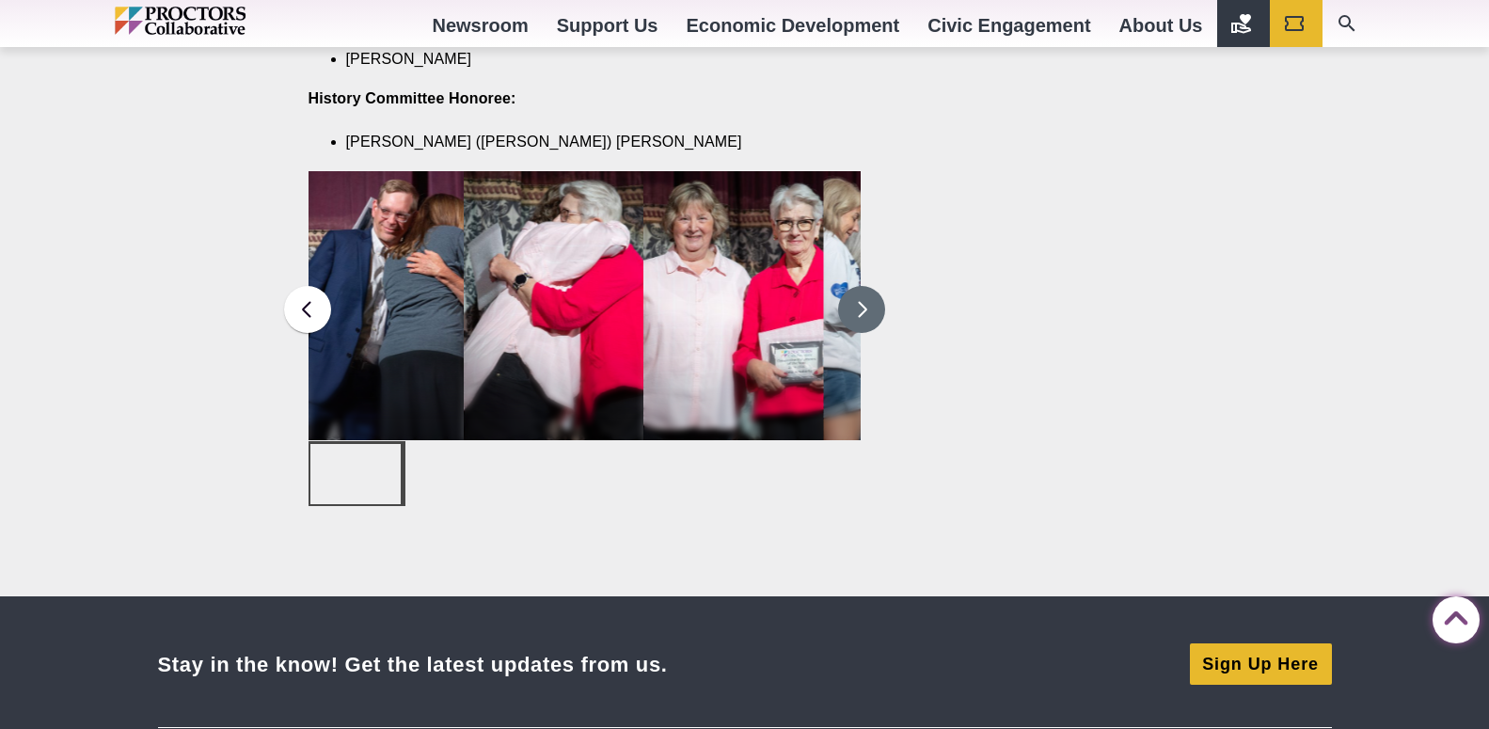
click at [861, 286] on button at bounding box center [861, 309] width 47 height 47
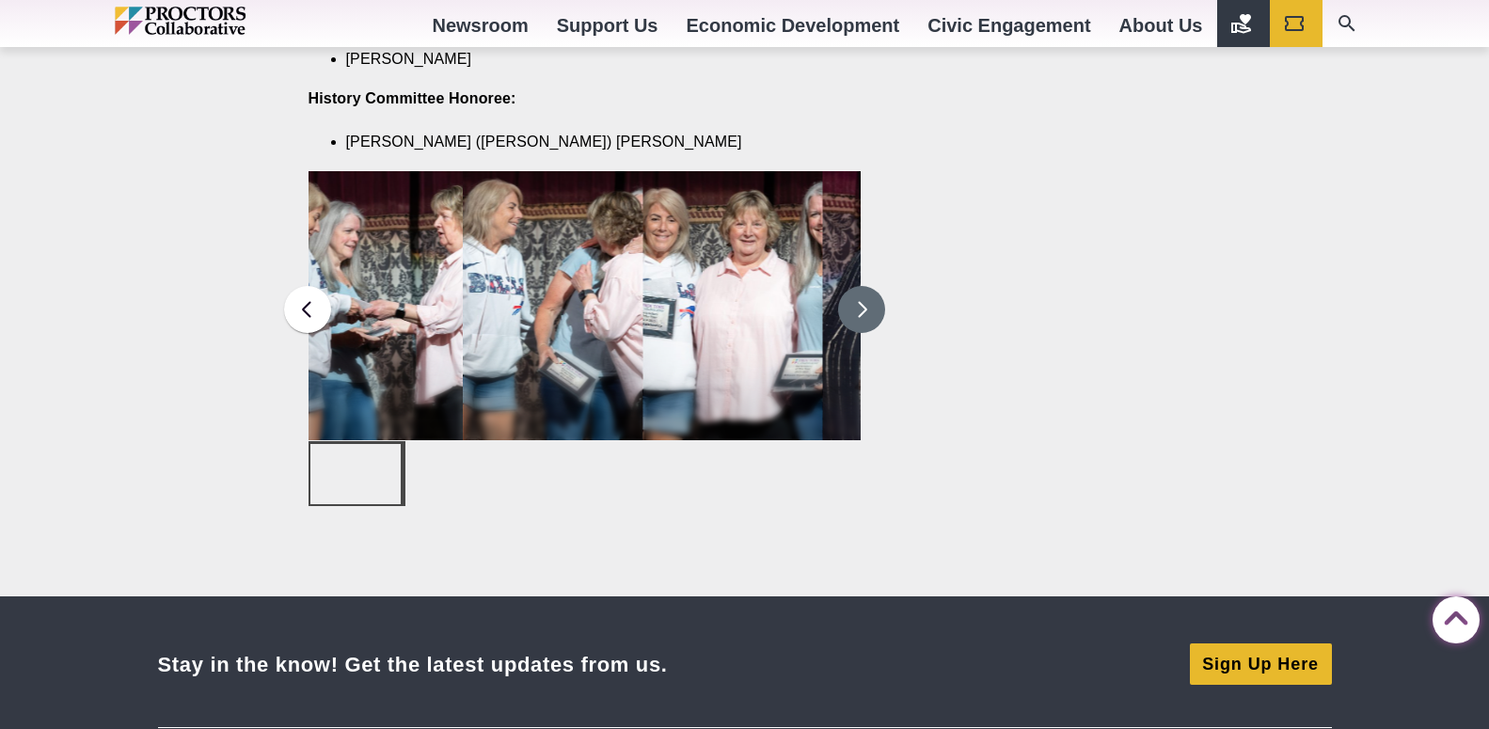
click at [861, 286] on button at bounding box center [861, 309] width 47 height 47
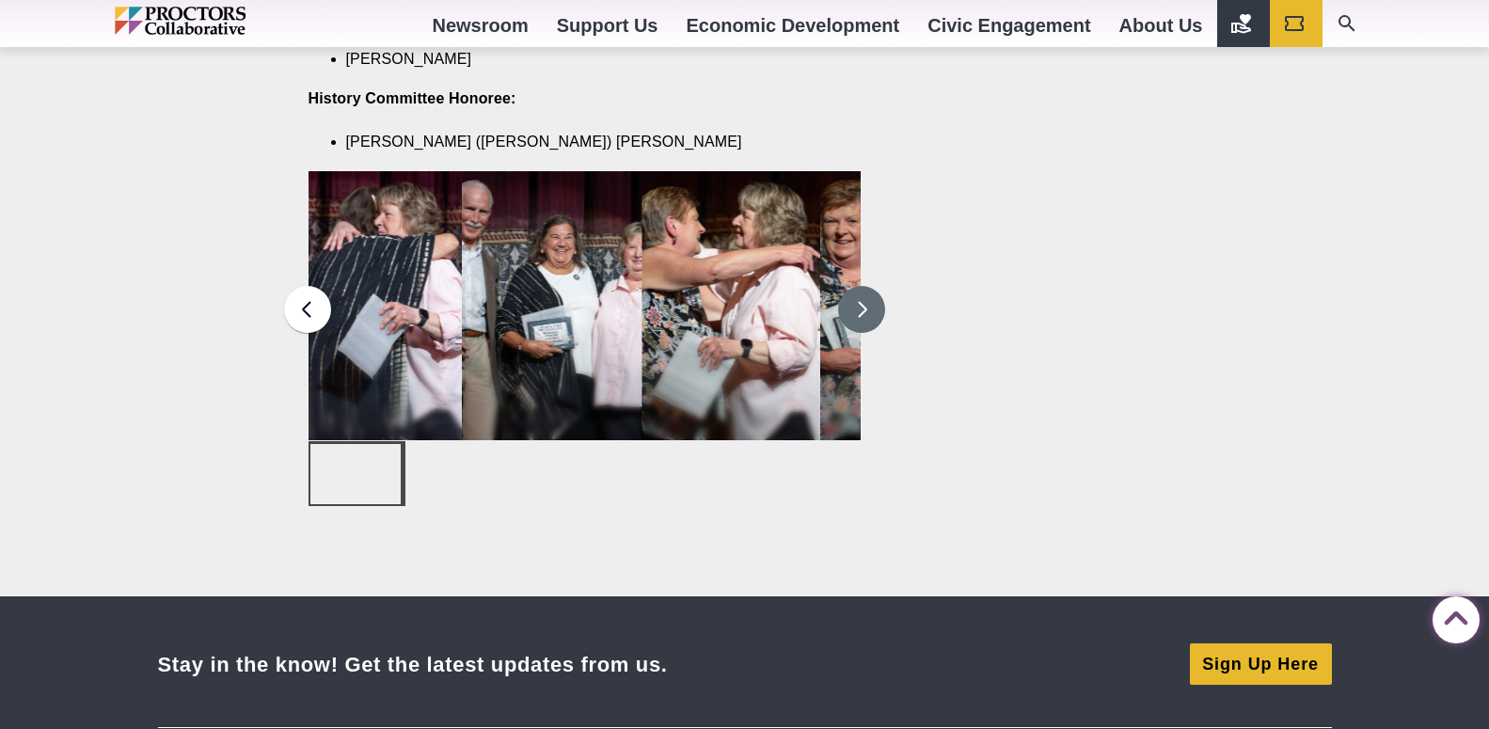
click at [861, 286] on button at bounding box center [861, 309] width 47 height 47
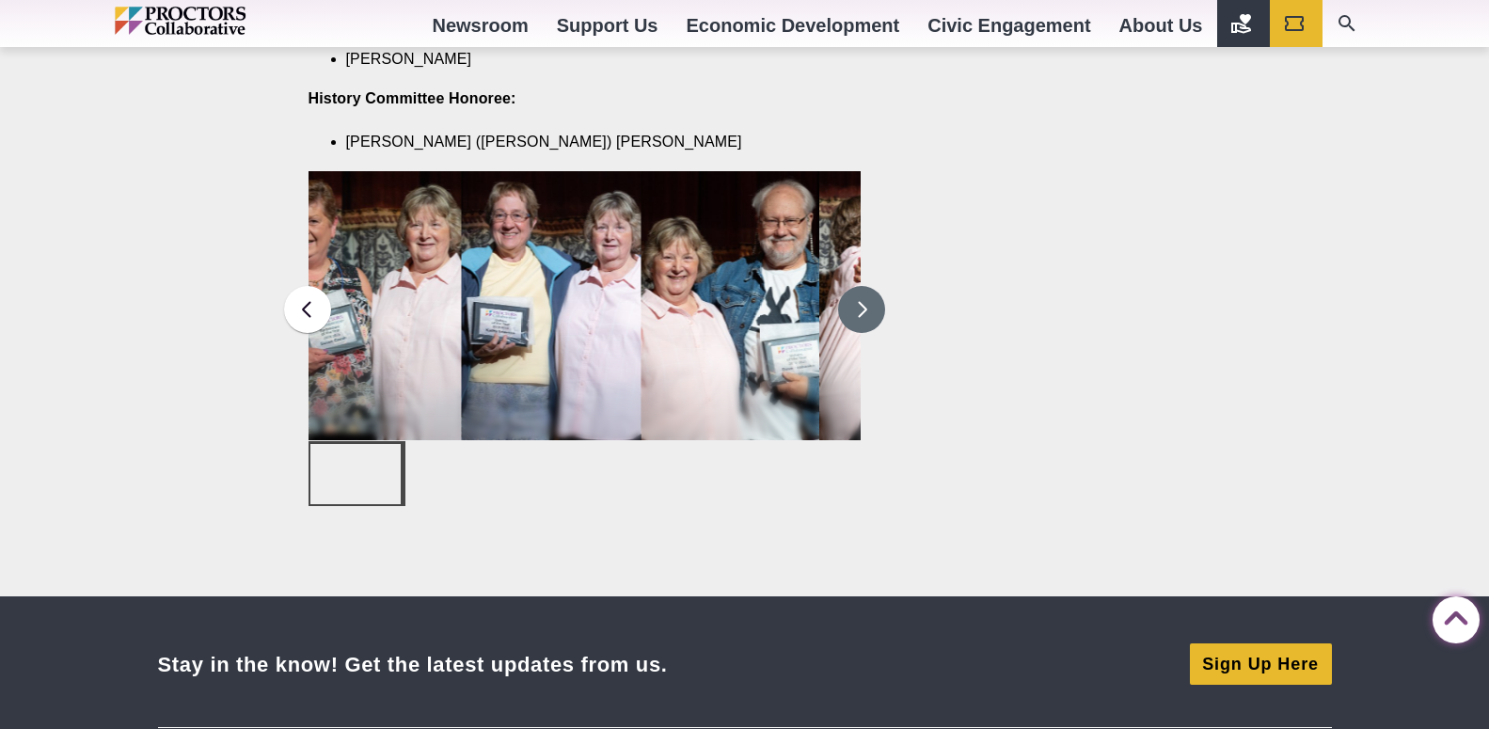
click at [861, 286] on button at bounding box center [861, 309] width 47 height 47
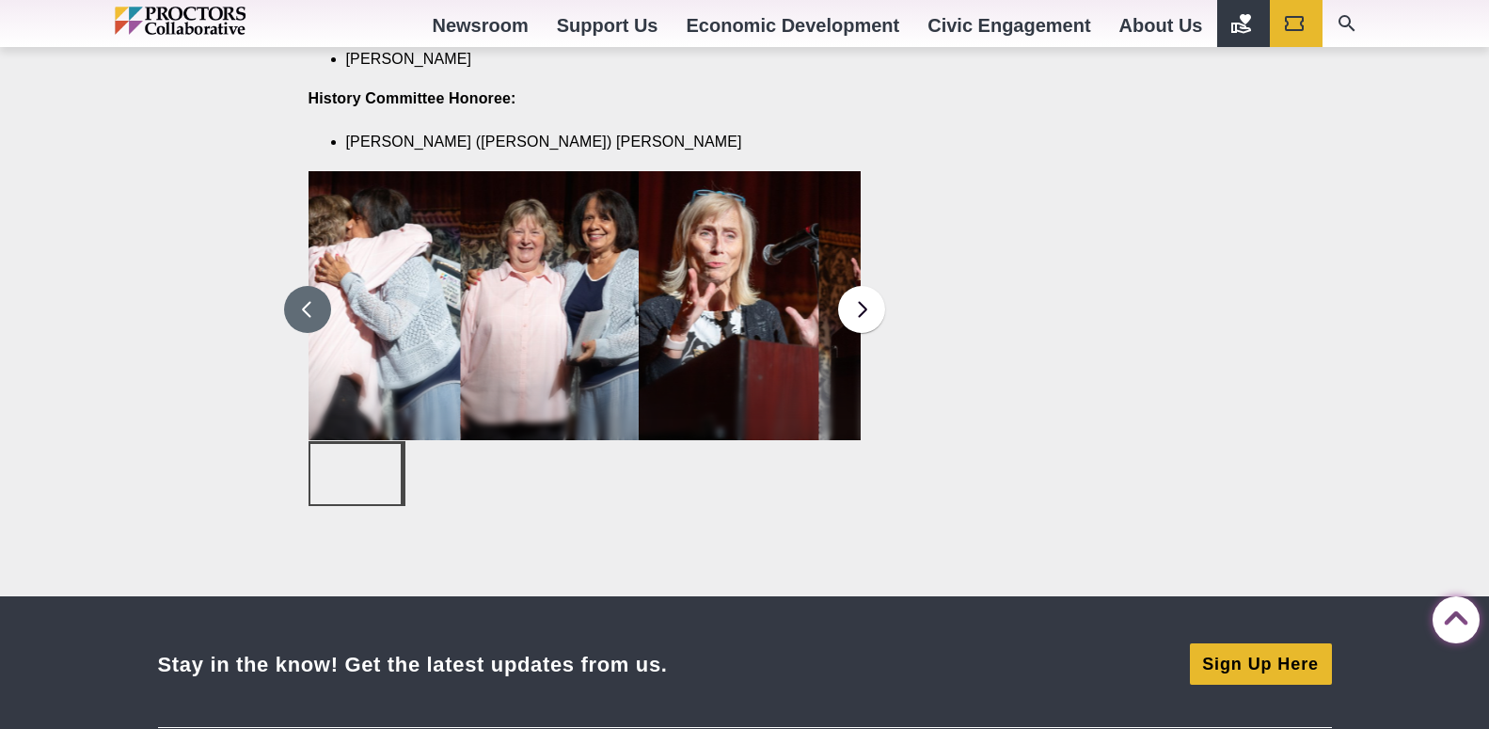
click at [319, 288] on button at bounding box center [307, 309] width 47 height 47
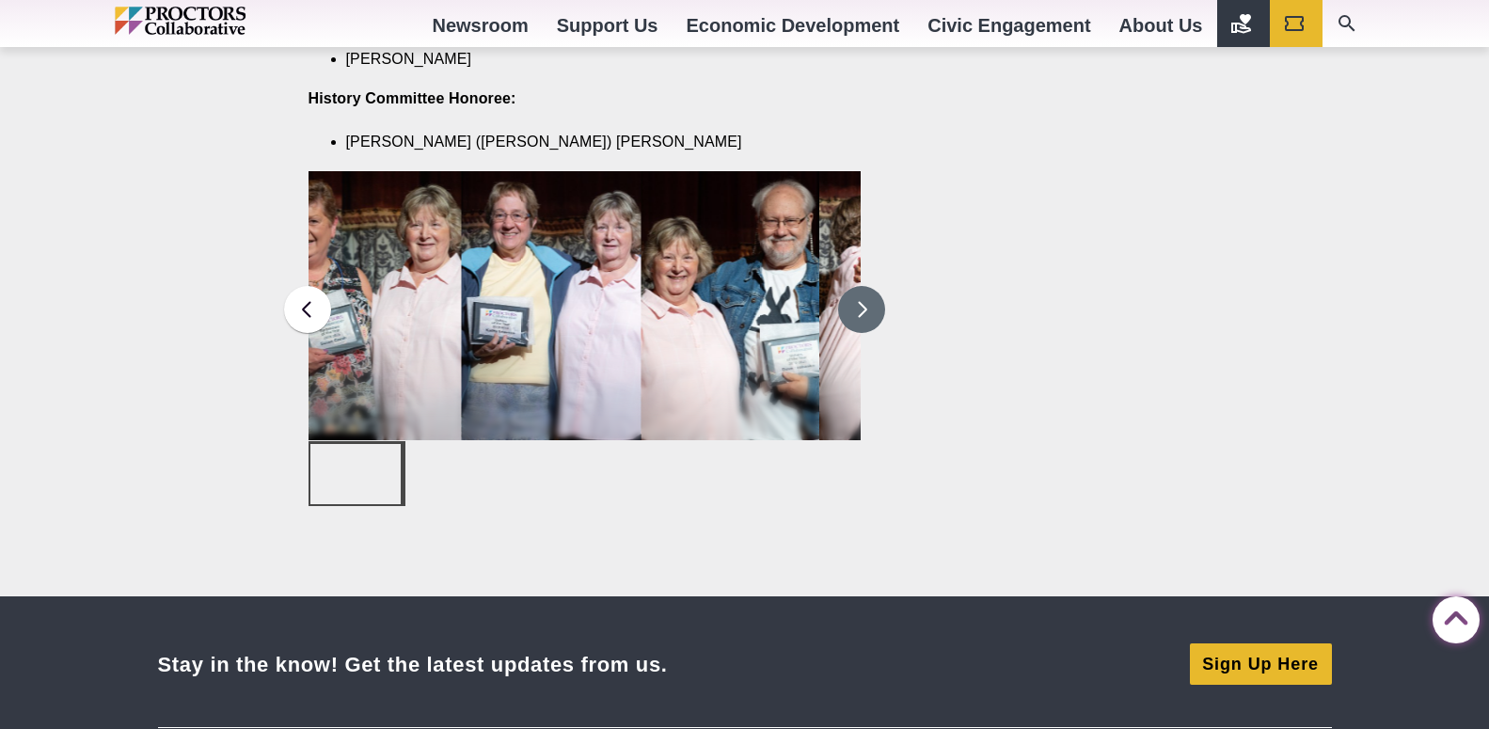
click at [858, 286] on button at bounding box center [861, 309] width 47 height 47
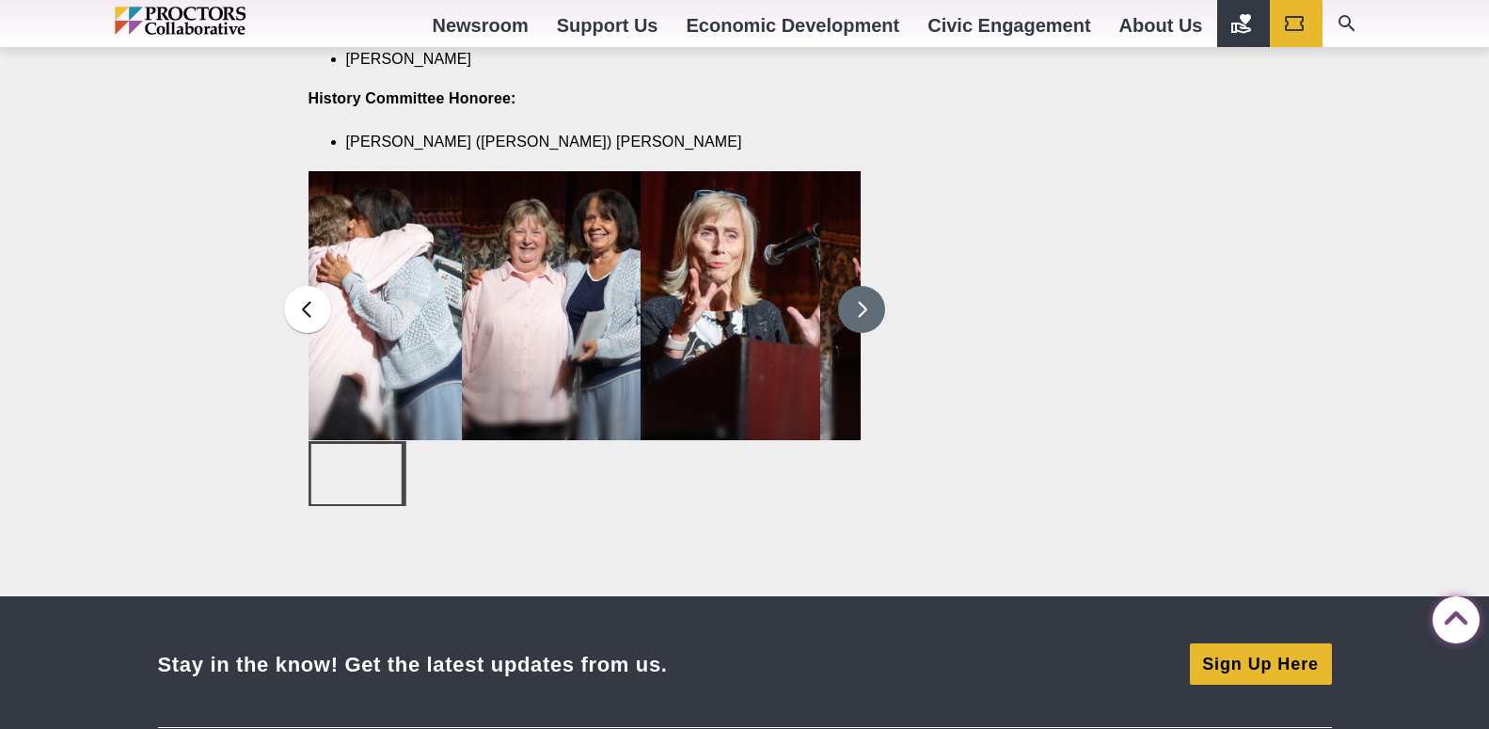
click at [858, 286] on button at bounding box center [861, 309] width 47 height 47
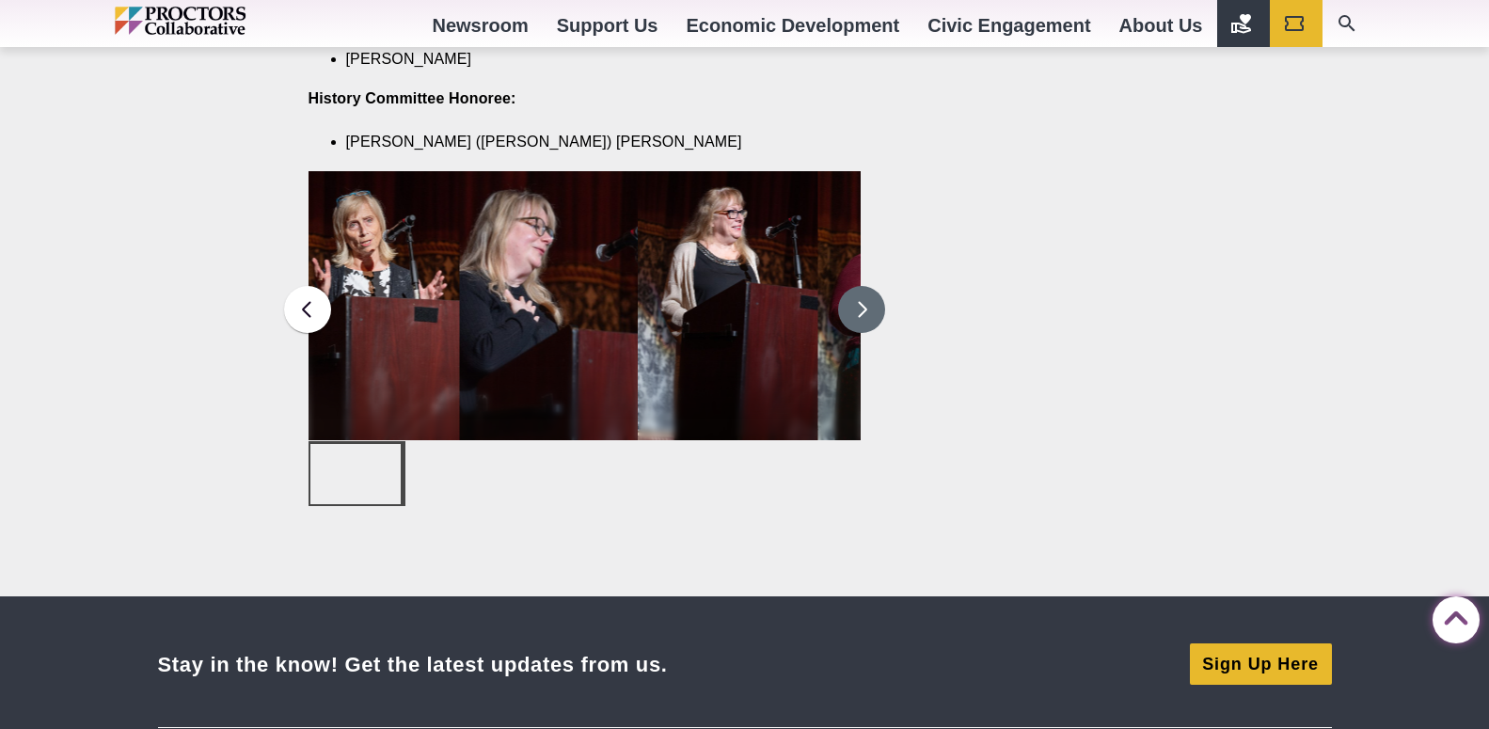
click at [858, 286] on button at bounding box center [861, 309] width 47 height 47
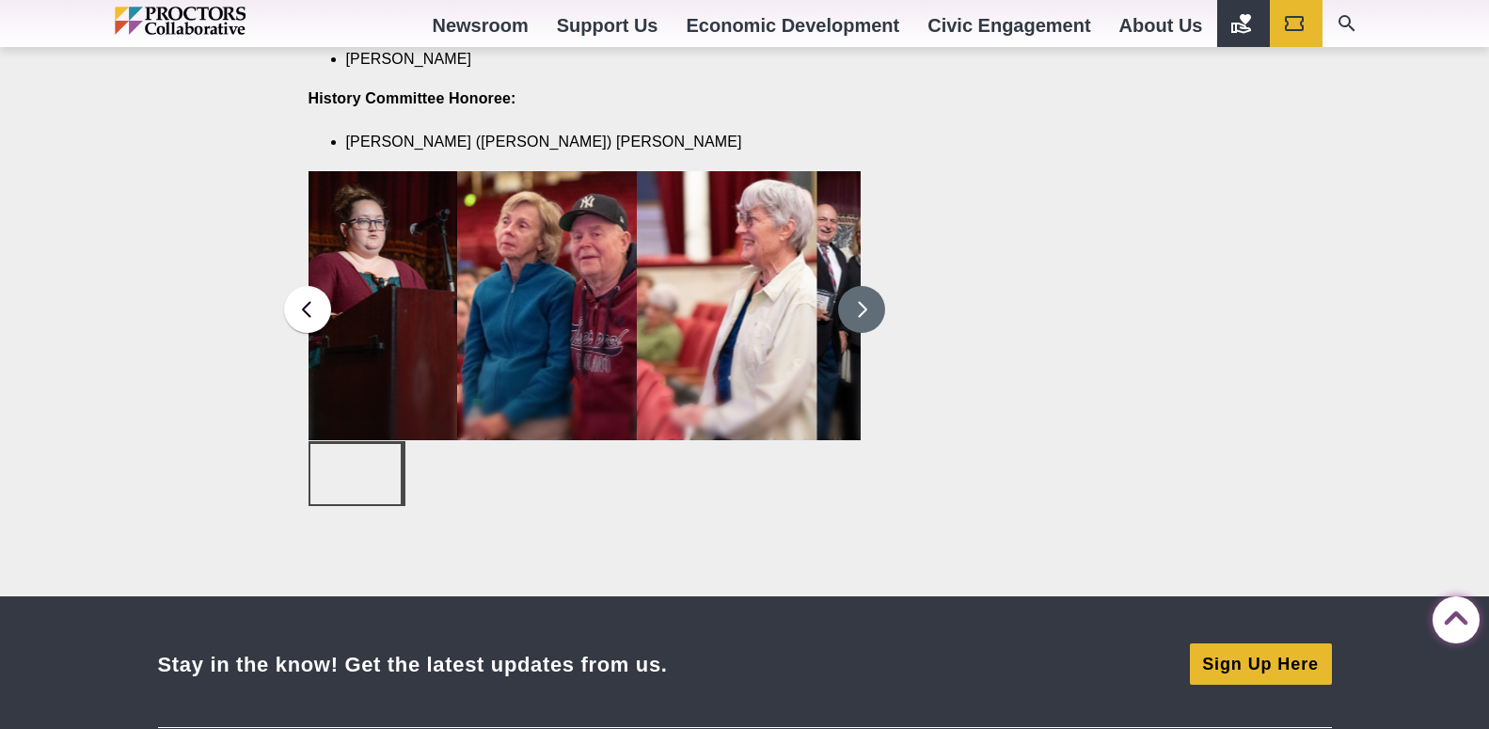
click at [861, 286] on button at bounding box center [861, 309] width 47 height 47
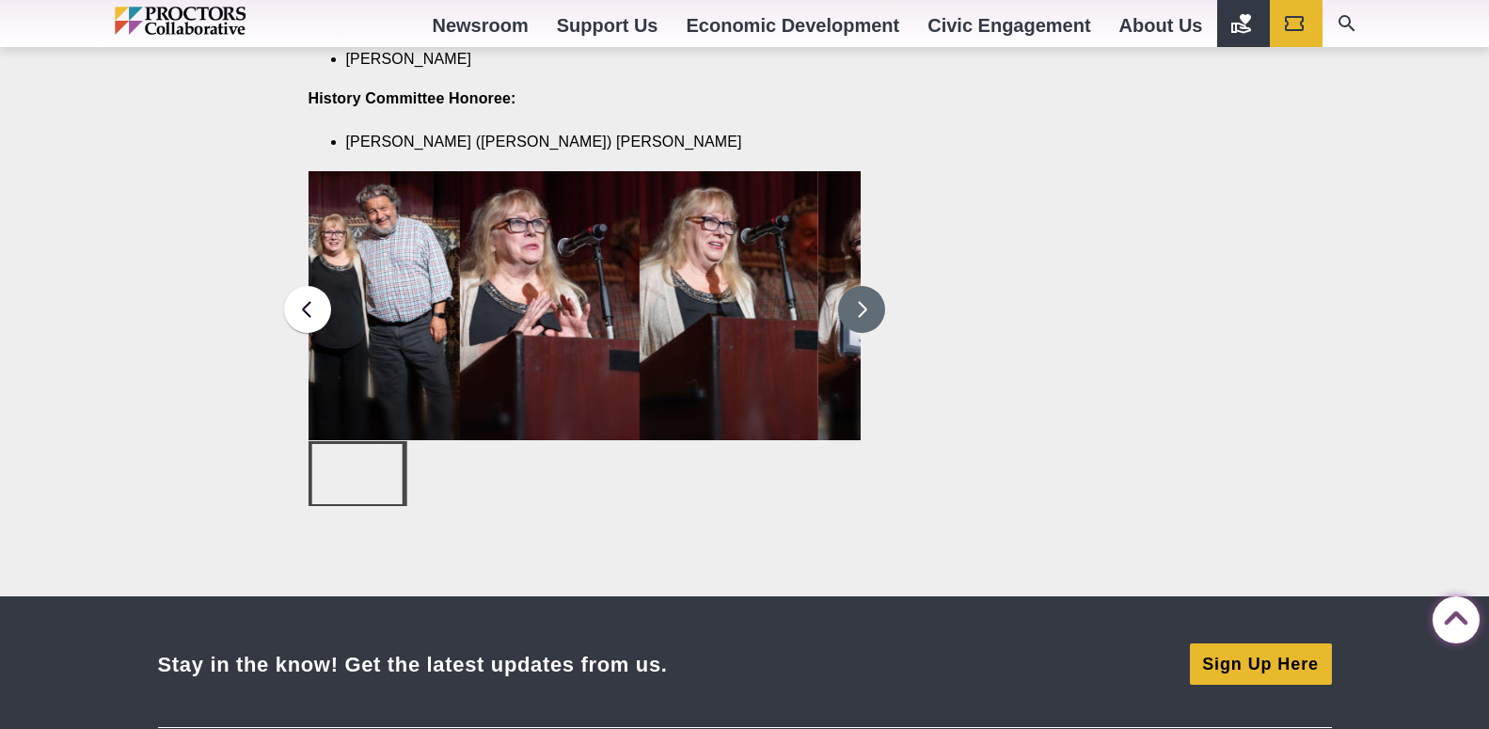
click at [863, 286] on button at bounding box center [861, 309] width 47 height 47
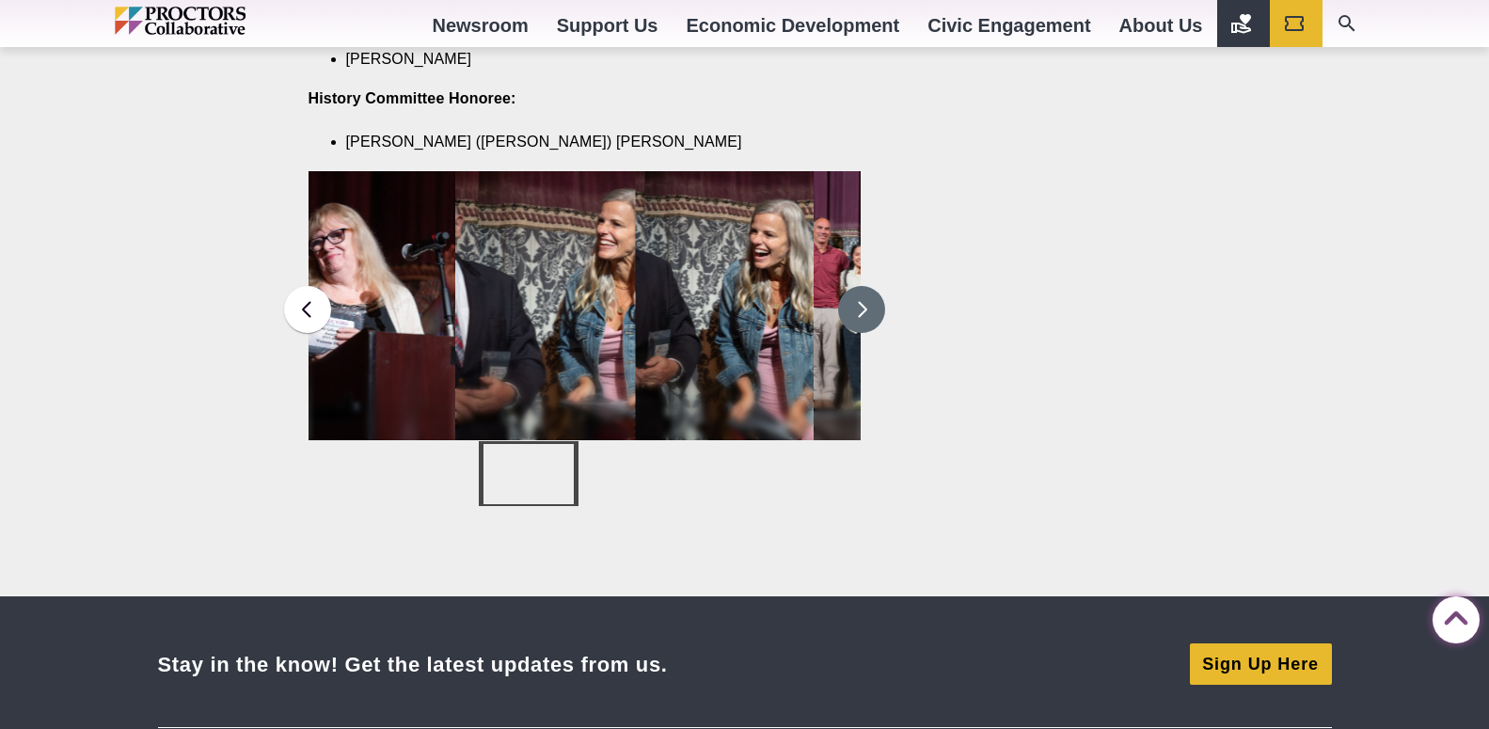
click at [863, 286] on button at bounding box center [861, 309] width 47 height 47
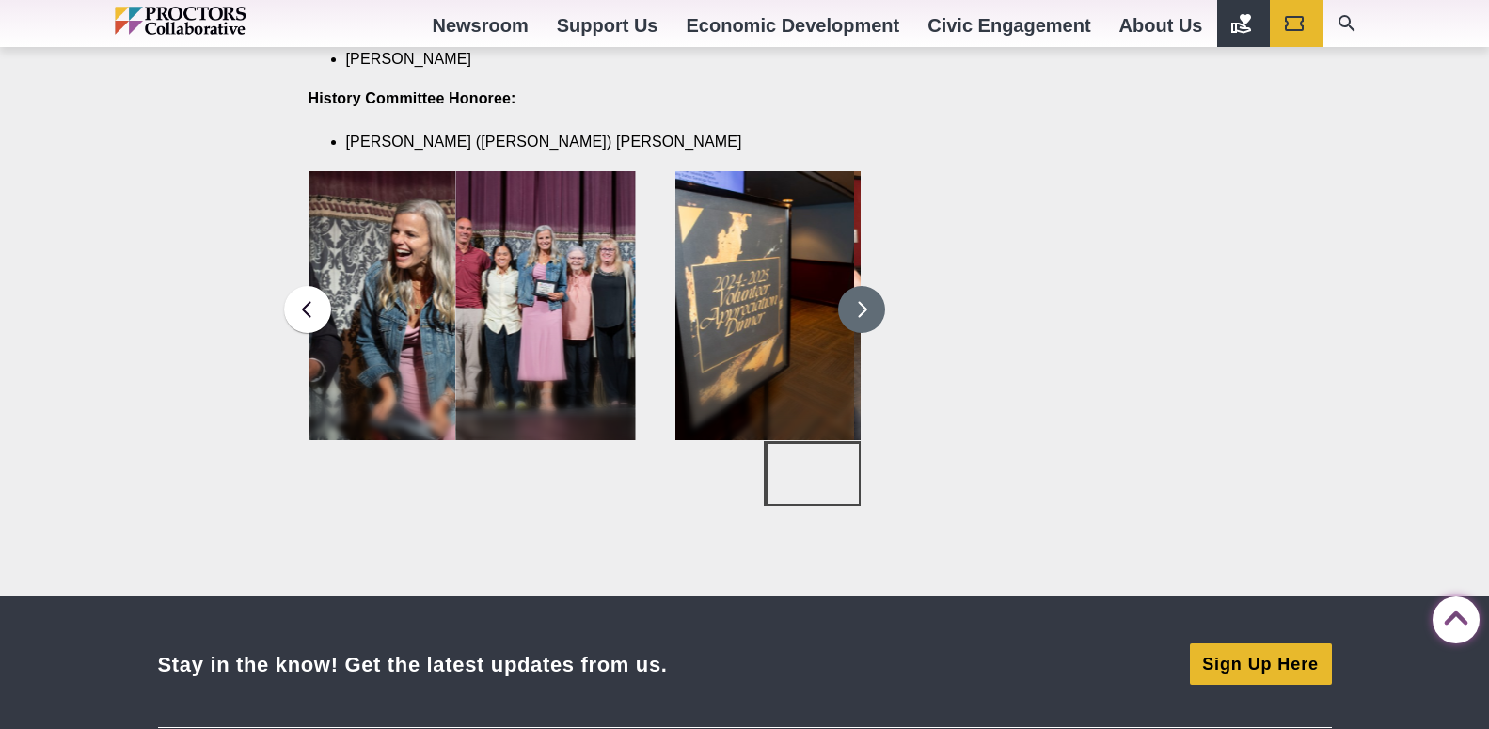
click at [863, 286] on button at bounding box center [861, 309] width 47 height 47
